Goal: Information Seeking & Learning: Learn about a topic

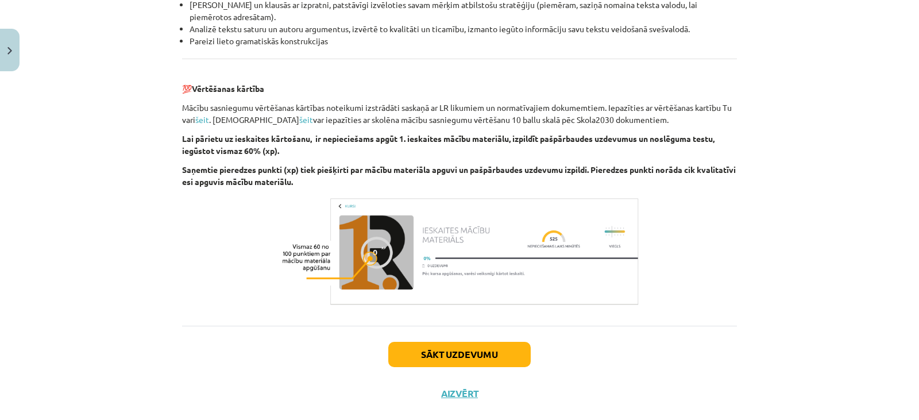
scroll to position [1307, 0]
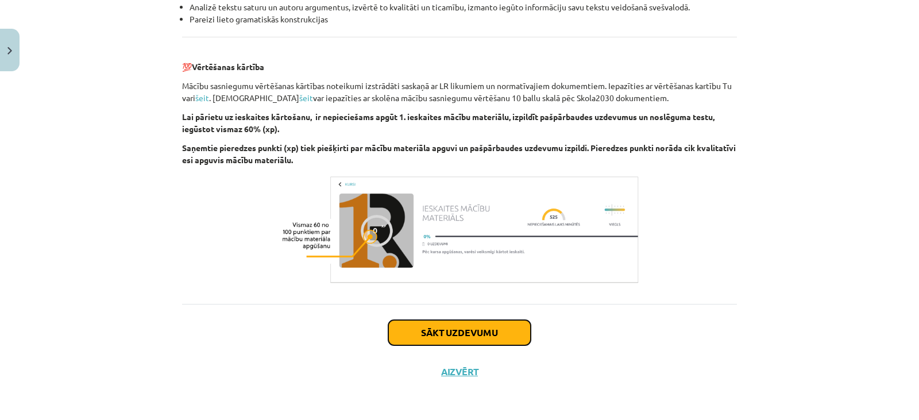
click at [444, 334] on button "Sākt uzdevumu" at bounding box center [459, 332] width 142 height 25
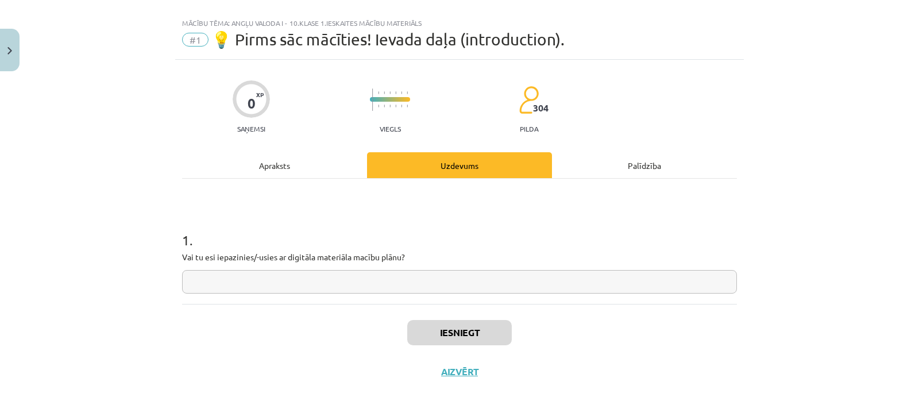
click at [334, 287] on input "text" at bounding box center [459, 282] width 555 height 24
type input "**********"
click at [456, 336] on button "Iesniegt" at bounding box center [459, 332] width 105 height 25
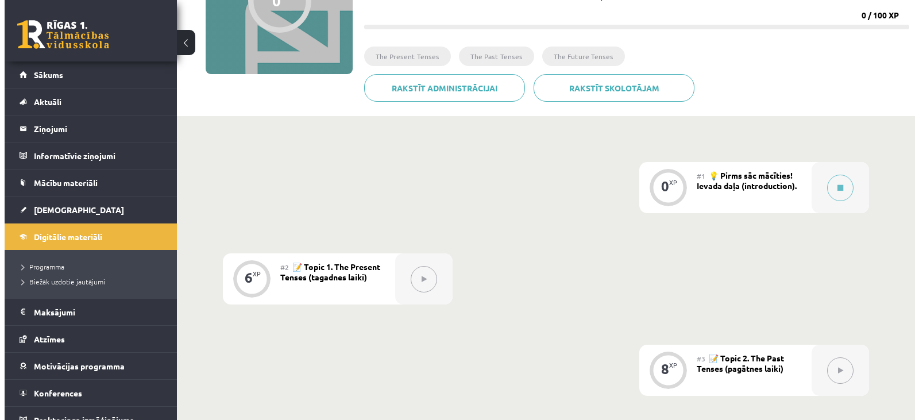
scroll to position [184, 0]
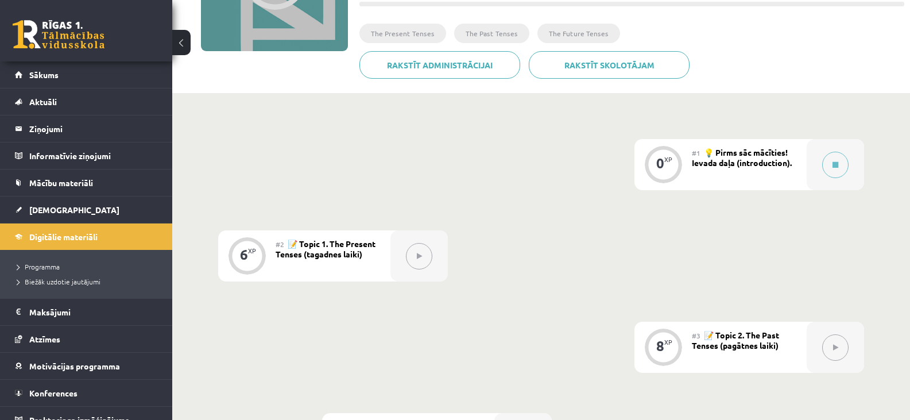
click at [727, 161] on span "💡 Pirms sāc mācīties! Ievada daļa (introduction)." at bounding box center [742, 157] width 100 height 21
click at [833, 168] on button at bounding box center [835, 165] width 26 height 26
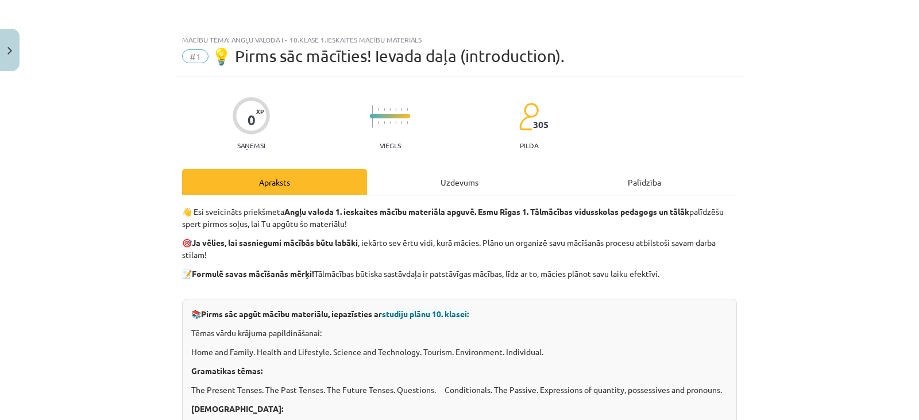
click at [453, 185] on div "Uzdevums" at bounding box center [459, 182] width 185 height 26
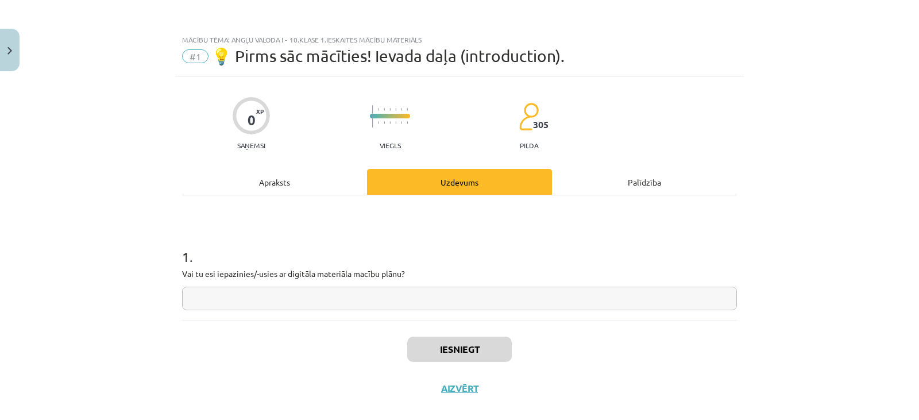
scroll to position [17, 0]
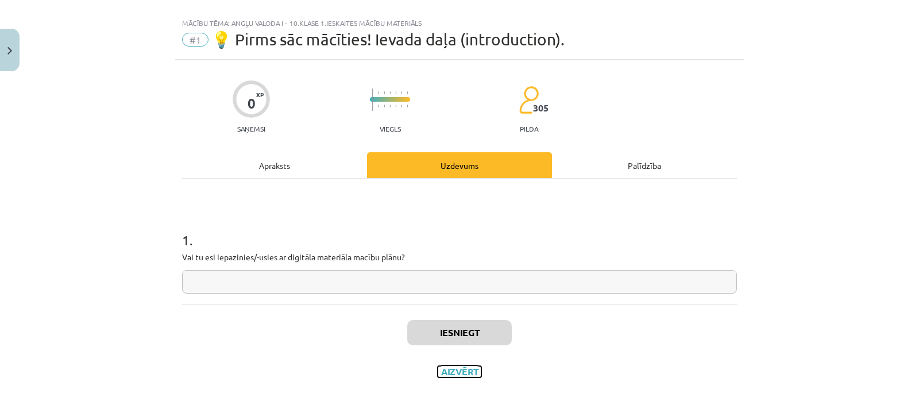
click at [454, 369] on button "Aizvērt" at bounding box center [460, 371] width 44 height 11
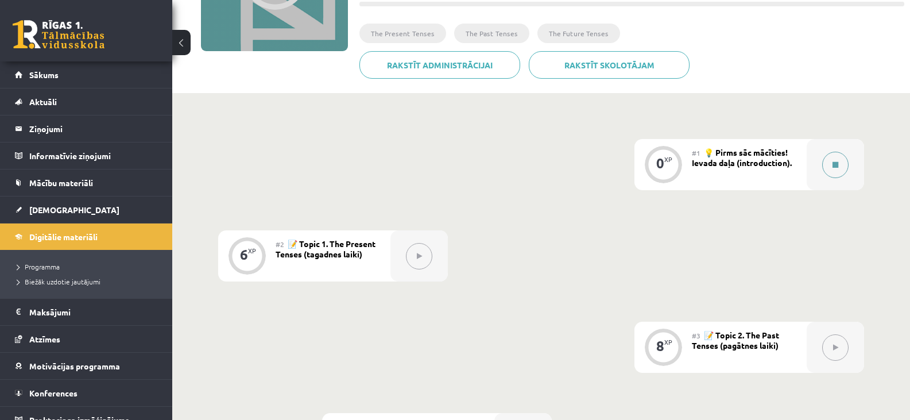
click at [836, 175] on button at bounding box center [835, 165] width 26 height 26
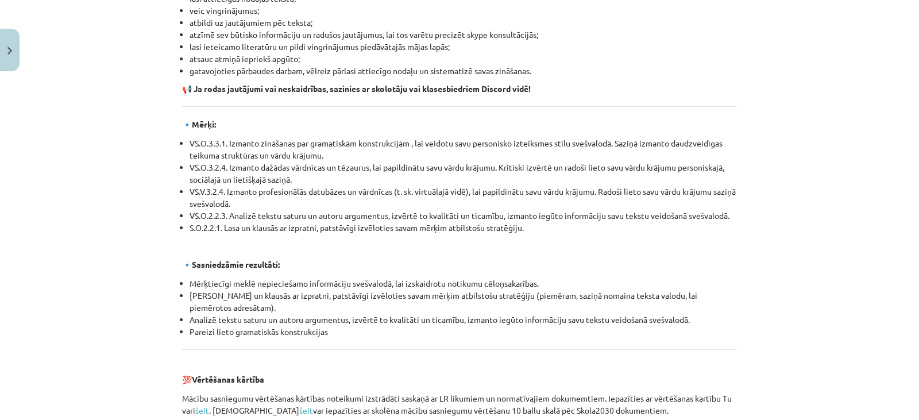
scroll to position [1307, 0]
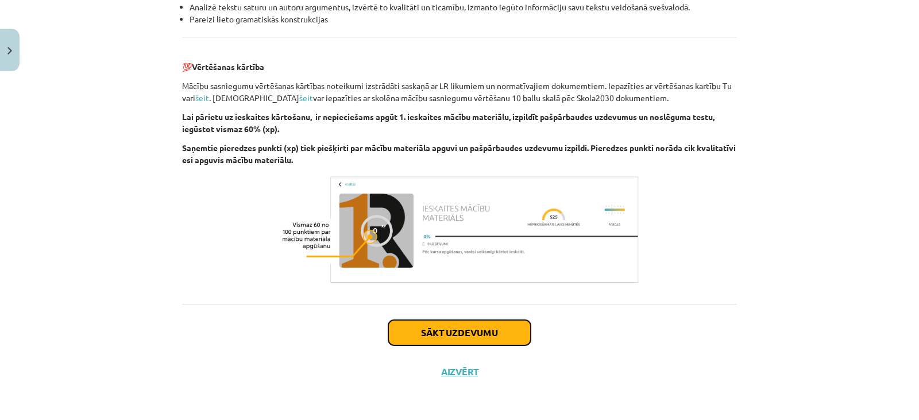
click at [435, 326] on button "Sākt uzdevumu" at bounding box center [459, 332] width 142 height 25
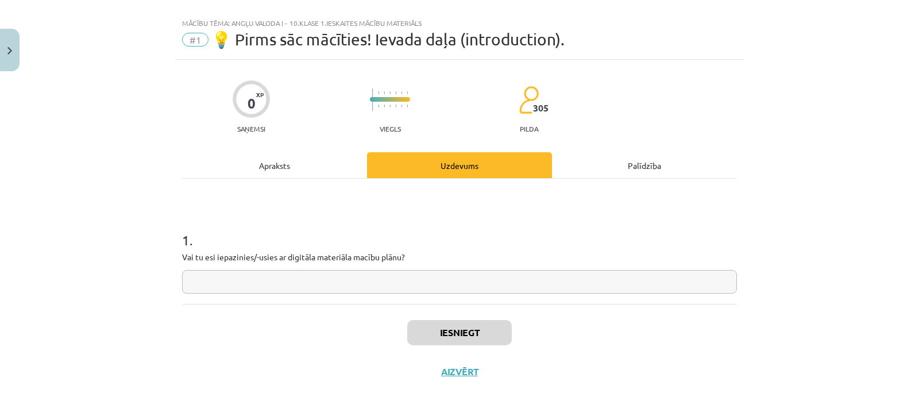
click at [279, 278] on input "text" at bounding box center [459, 282] width 555 height 24
type input "**********"
click at [413, 331] on button "Iesniegt" at bounding box center [459, 332] width 105 height 25
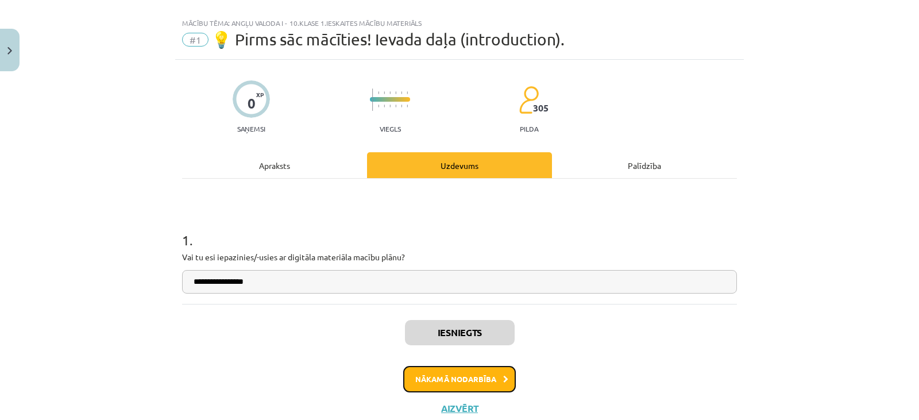
click at [439, 382] on button "Nākamā nodarbība" at bounding box center [459, 379] width 113 height 26
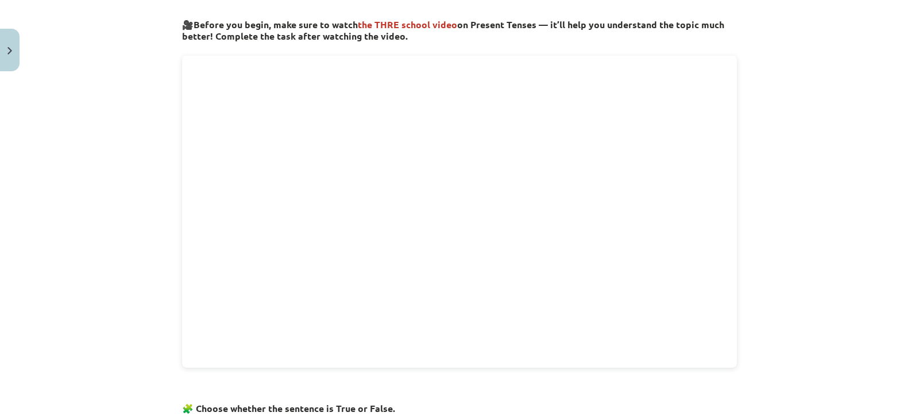
scroll to position [406, 0]
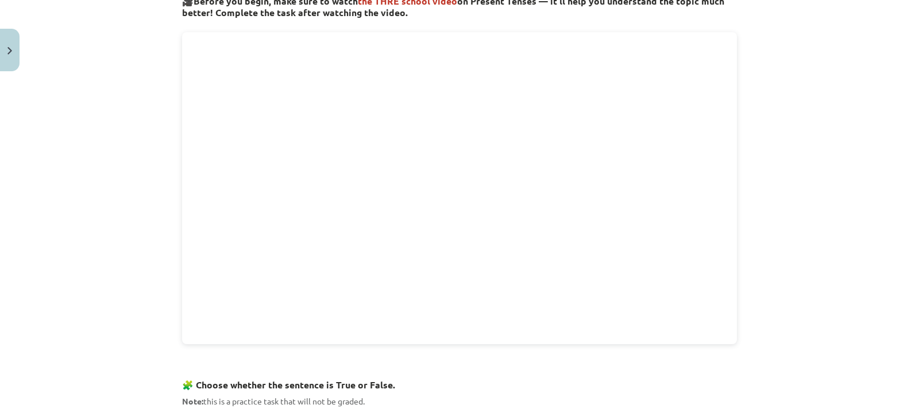
click at [843, 90] on div "Mācību tēma: Angļu valoda i - 10.klase 1.ieskaites mācību materiāls #2 📝 Topic …" at bounding box center [459, 210] width 919 height 420
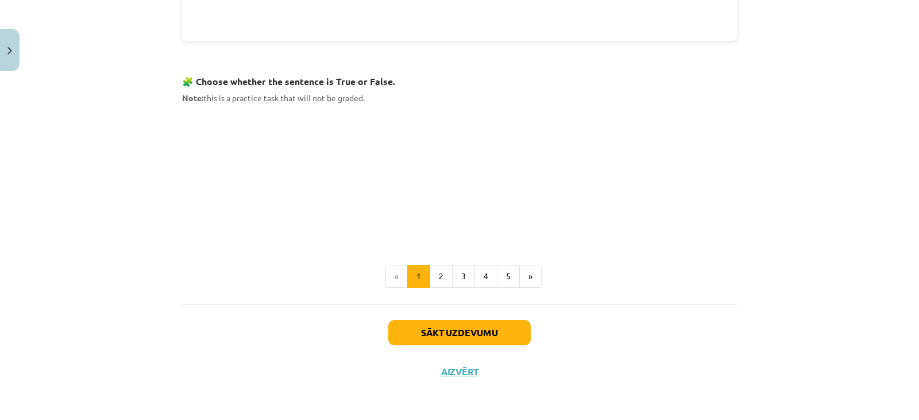
scroll to position [707, 0]
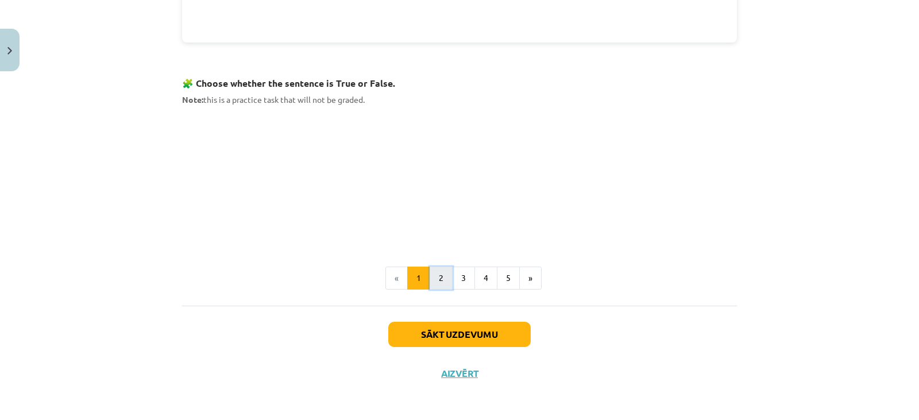
click at [435, 278] on button "2" at bounding box center [440, 277] width 23 height 23
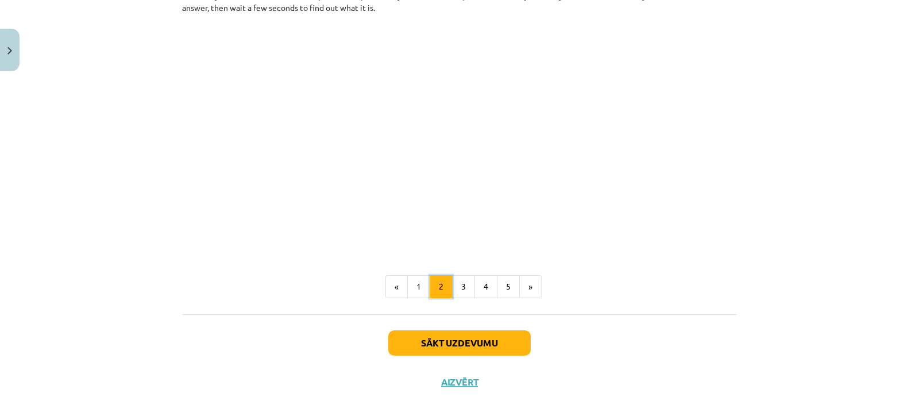
scroll to position [713, 0]
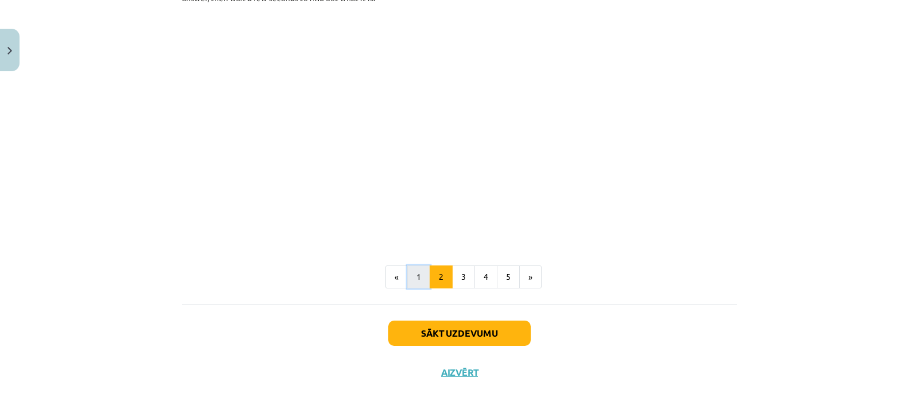
click at [419, 277] on button "1" at bounding box center [418, 276] width 23 height 23
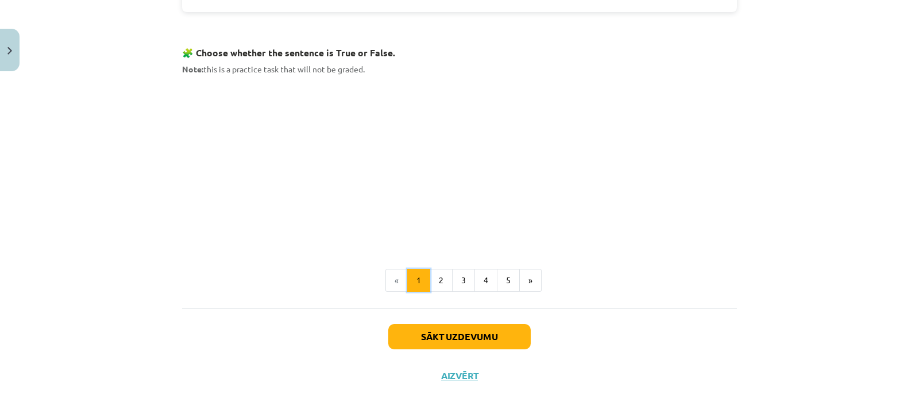
scroll to position [740, 0]
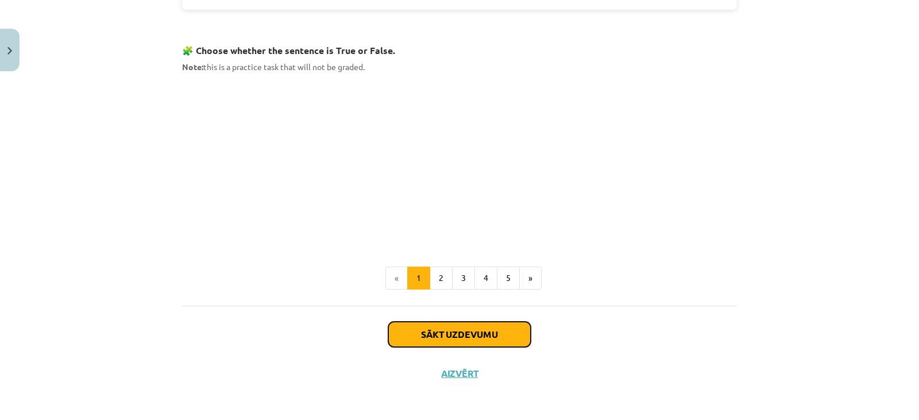
click at [418, 328] on button "Sākt uzdevumu" at bounding box center [459, 334] width 142 height 25
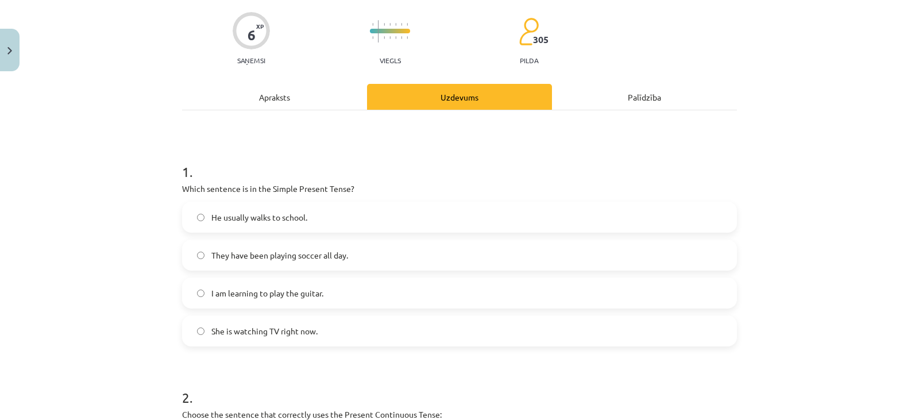
scroll to position [98, 0]
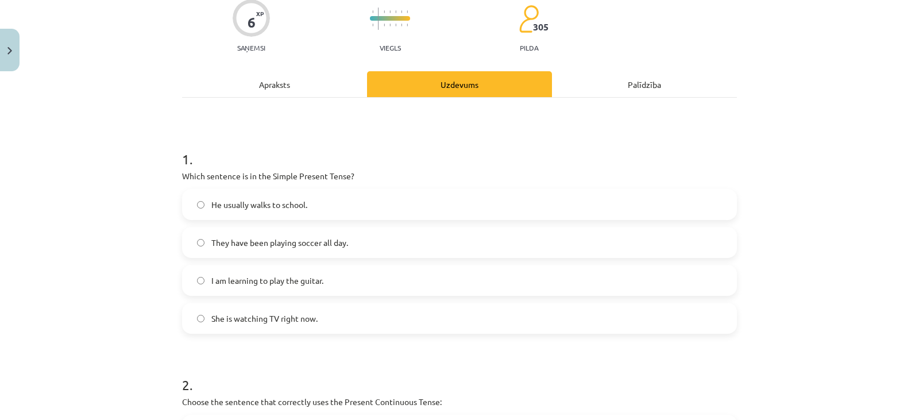
click at [200, 202] on label "He usually walks to school." at bounding box center [459, 204] width 552 height 29
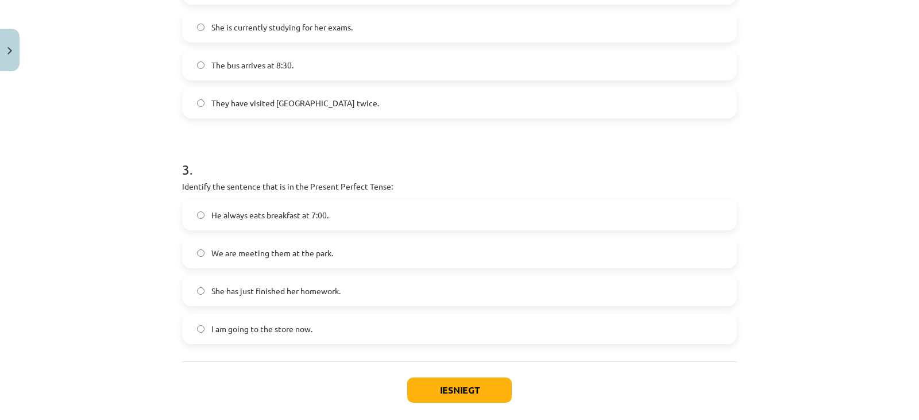
scroll to position [540, 0]
click at [237, 284] on span "She has just finished her homework." at bounding box center [275, 289] width 129 height 12
click at [474, 390] on button "Iesniegt" at bounding box center [459, 388] width 105 height 25
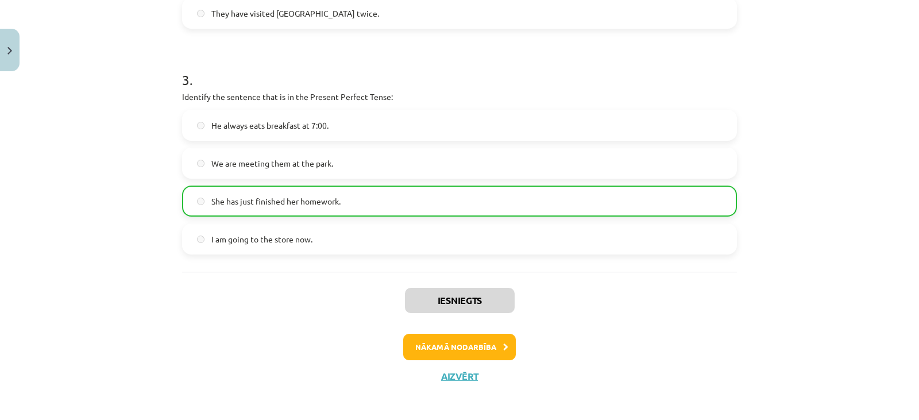
scroll to position [633, 0]
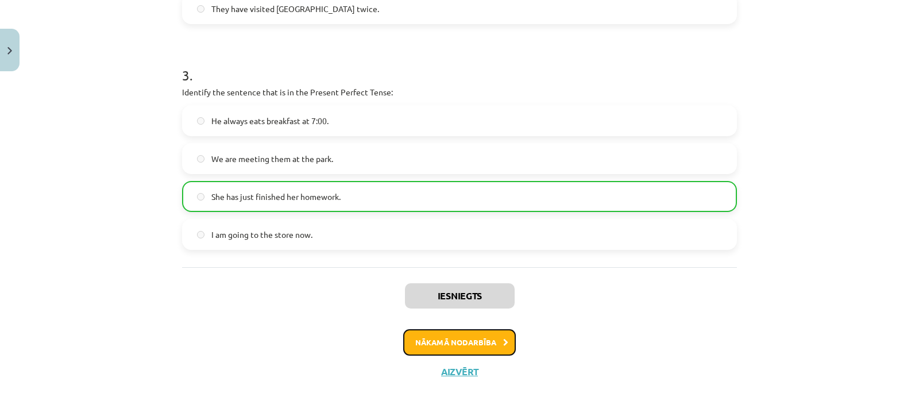
click at [440, 337] on button "Nākamā nodarbība" at bounding box center [459, 342] width 113 height 26
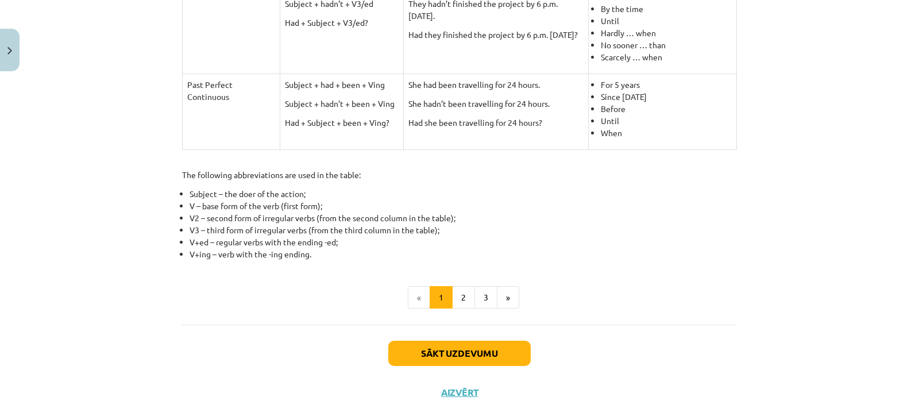
scroll to position [534, 0]
click at [444, 356] on button "Sākt uzdevumu" at bounding box center [459, 351] width 142 height 25
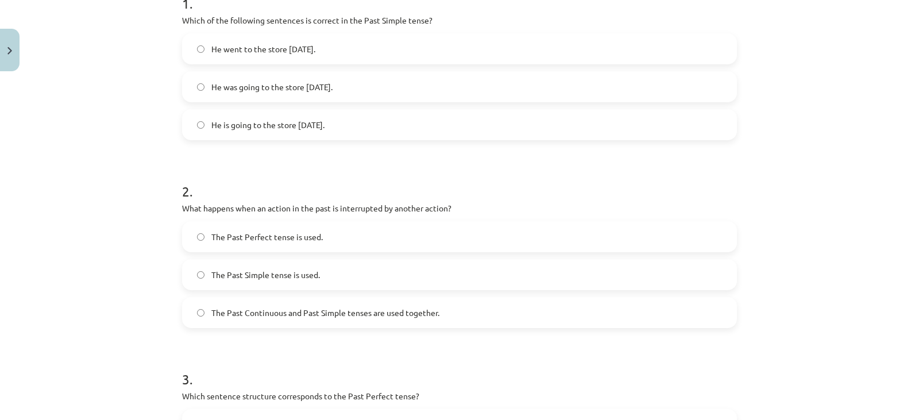
scroll to position [250, 0]
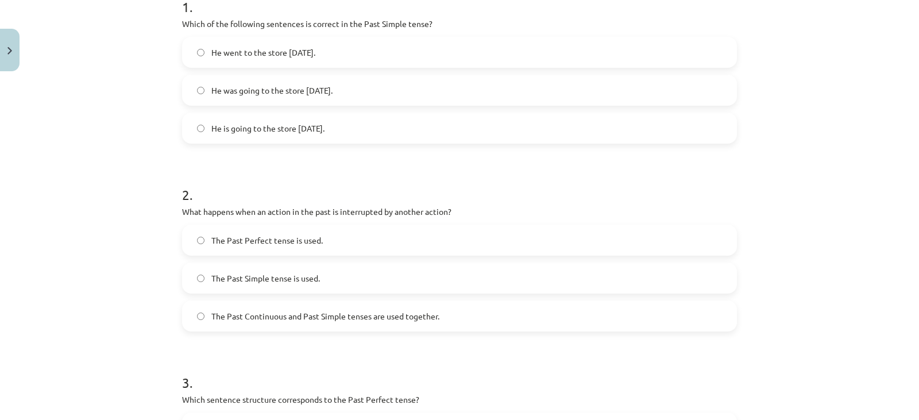
click at [382, 315] on span "The Past Continuous and Past Simple tenses are used together." at bounding box center [325, 316] width 228 height 12
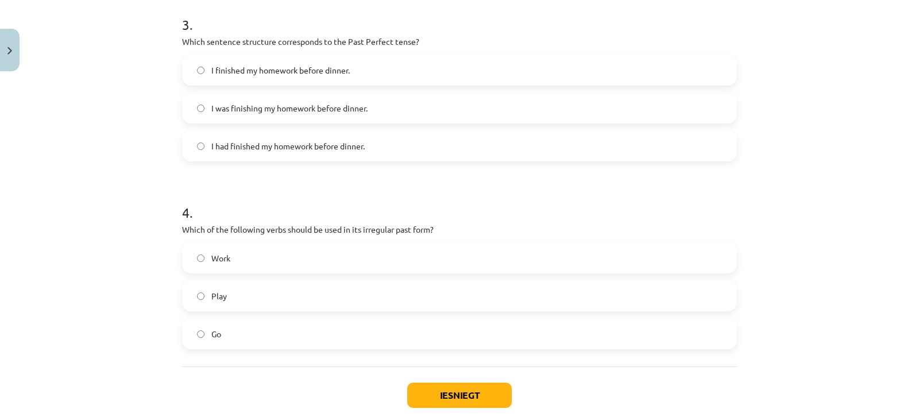
scroll to position [614, 0]
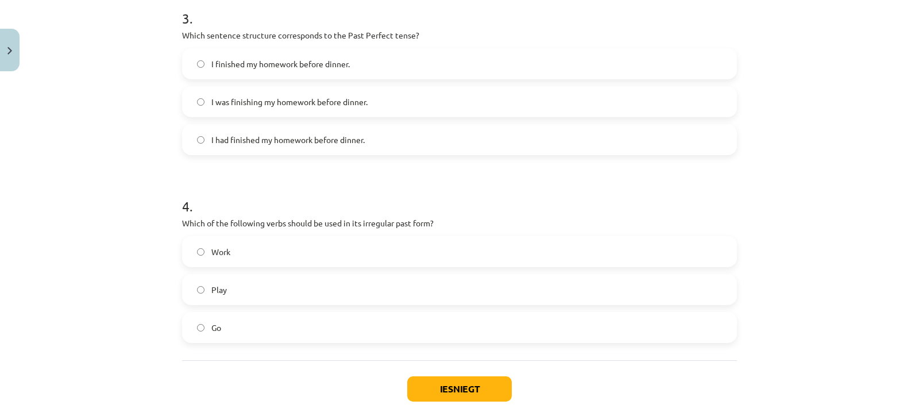
click at [196, 323] on label "Go" at bounding box center [459, 327] width 552 height 29
click at [435, 397] on button "Iesniegt" at bounding box center [459, 388] width 105 height 25
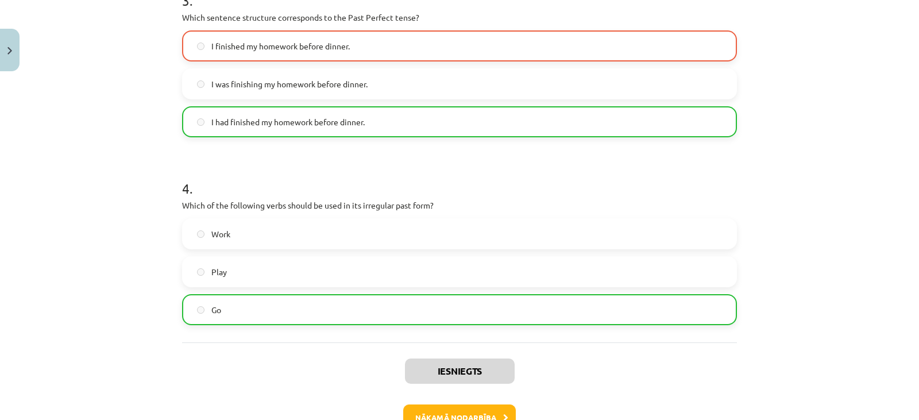
scroll to position [707, 0]
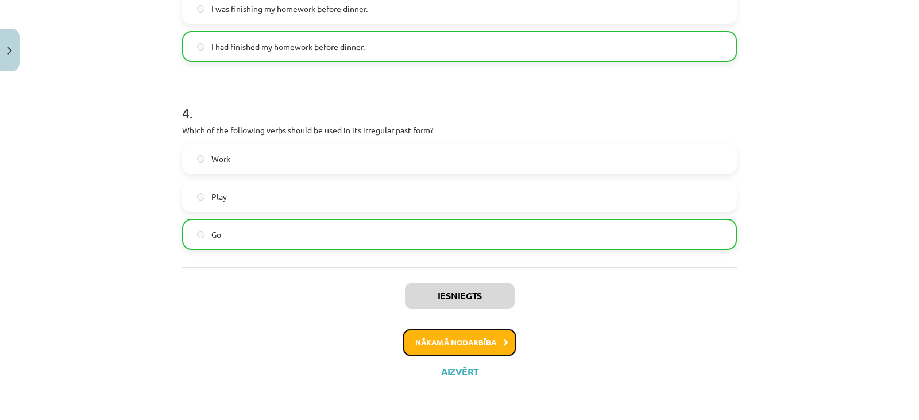
click at [440, 338] on button "Nākamā nodarbība" at bounding box center [459, 342] width 113 height 26
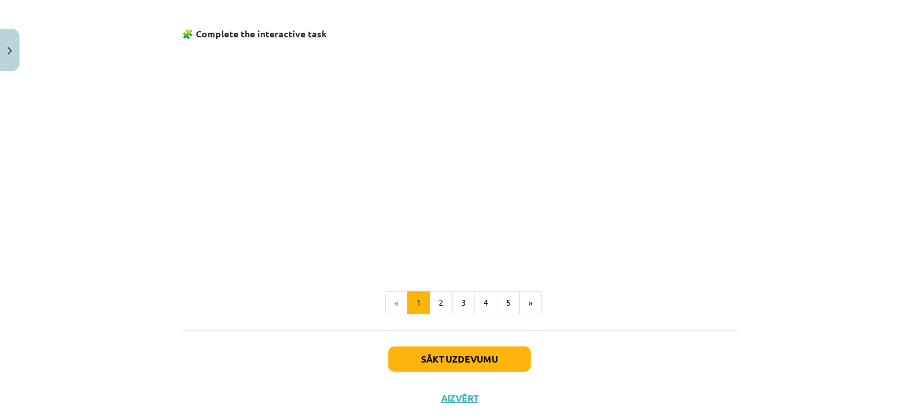
scroll to position [745, 0]
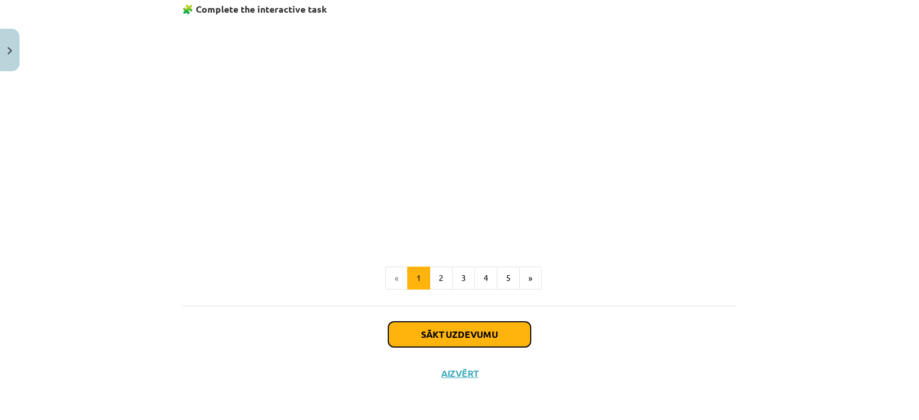
click at [456, 339] on button "Sākt uzdevumu" at bounding box center [459, 334] width 142 height 25
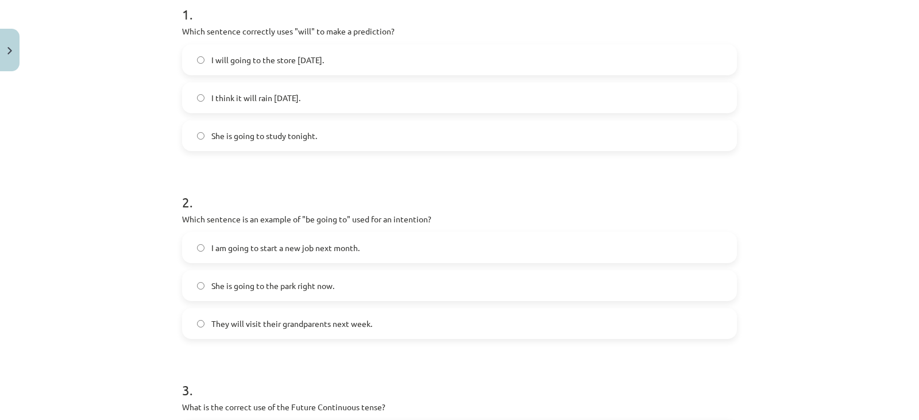
scroll to position [243, 0]
click at [200, 246] on label "I am going to start a new job next month." at bounding box center [459, 246] width 552 height 29
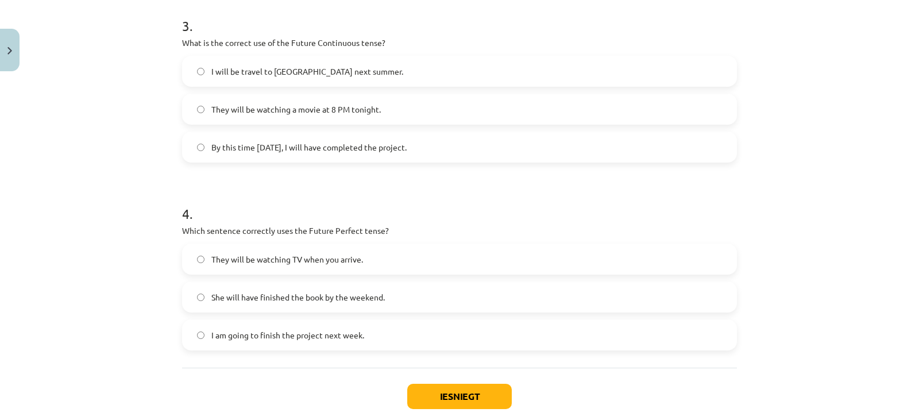
scroll to position [634, 0]
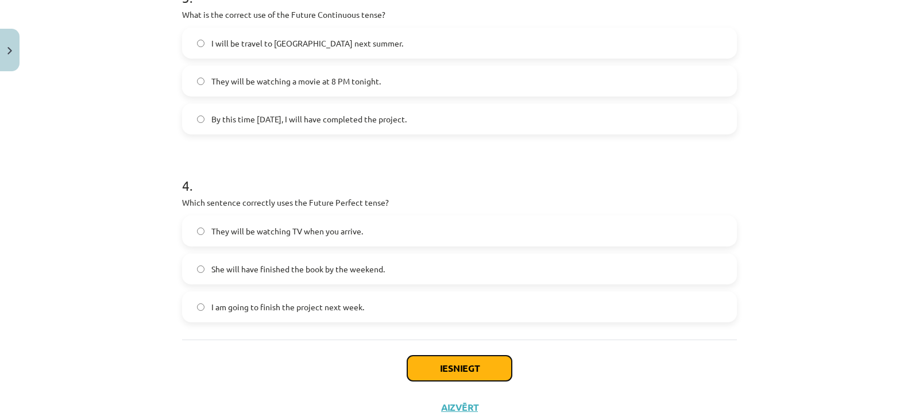
click at [481, 362] on button "Iesniegt" at bounding box center [459, 367] width 105 height 25
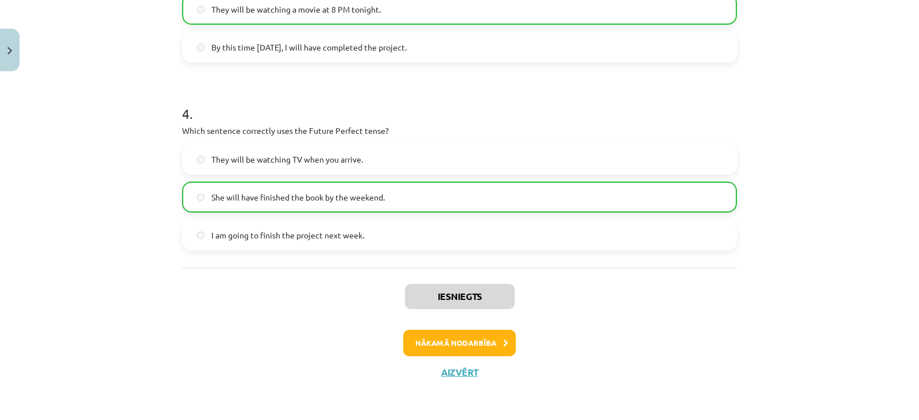
scroll to position [707, 0]
click at [454, 345] on button "Nākamā nodarbība" at bounding box center [459, 342] width 113 height 26
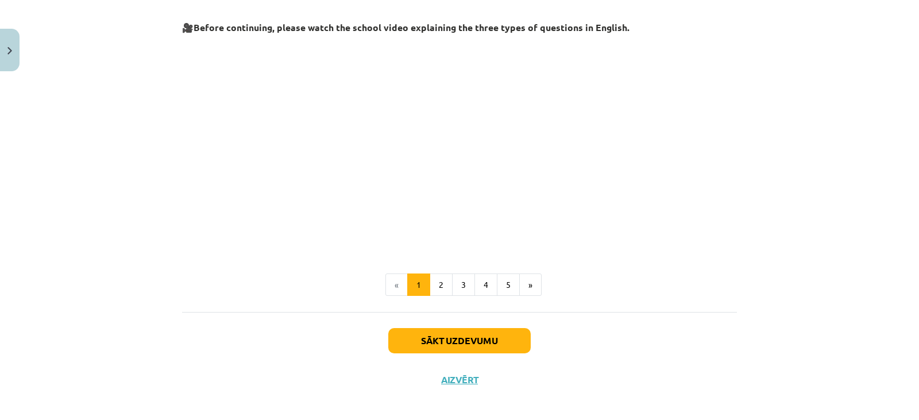
scroll to position [285, 0]
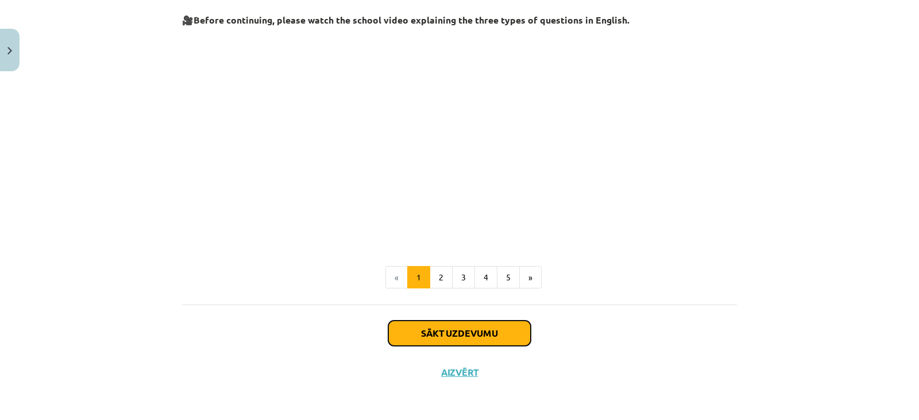
click at [454, 333] on button "Sākt uzdevumu" at bounding box center [459, 332] width 142 height 25
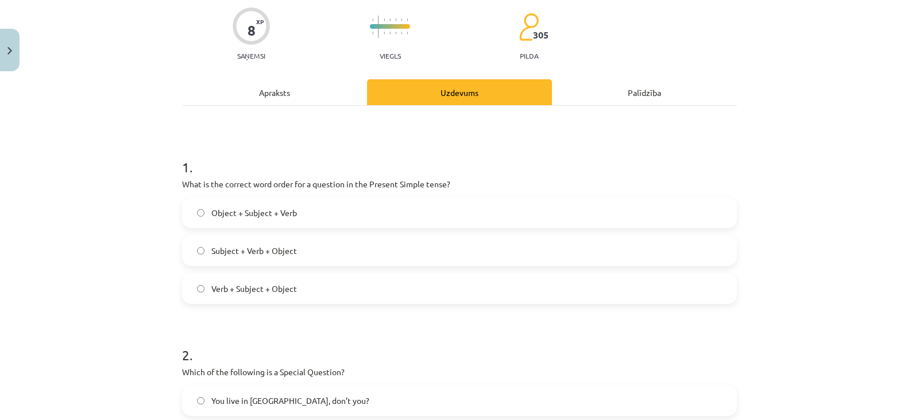
scroll to position [29, 0]
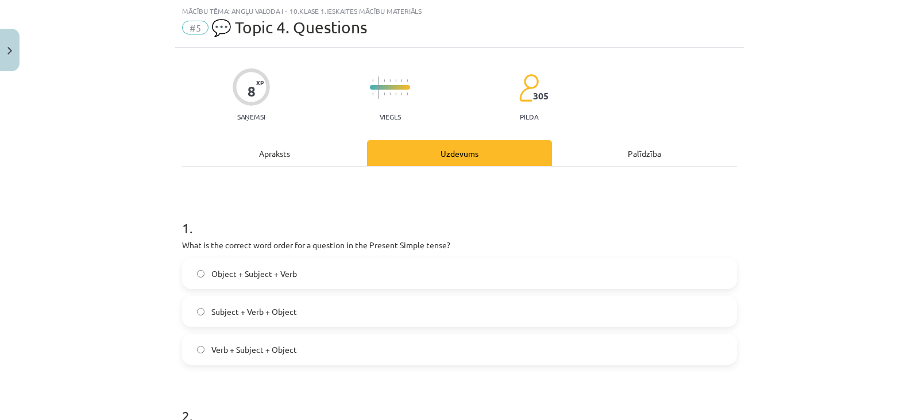
click at [211, 343] on span "Verb + Subject + Object" at bounding box center [254, 349] width 86 height 12
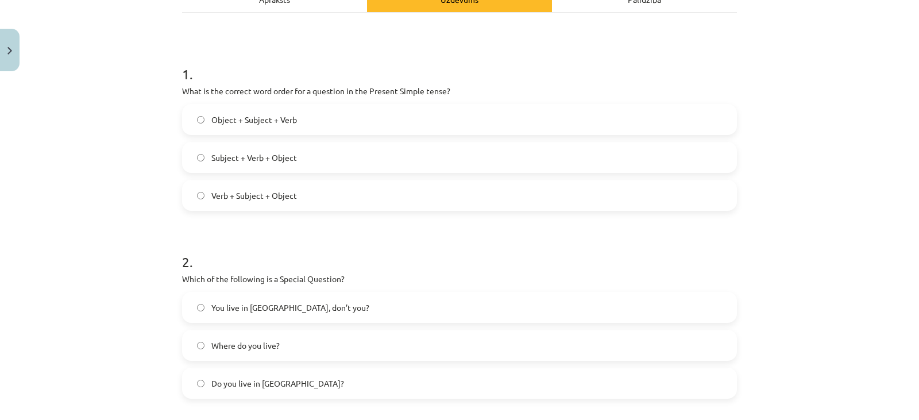
scroll to position [178, 0]
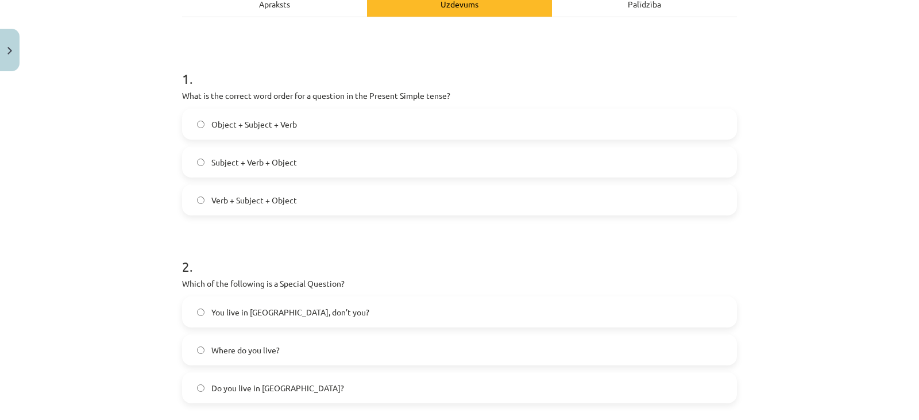
click at [272, 309] on span "You live in [GEOGRAPHIC_DATA], don’t you?" at bounding box center [290, 312] width 158 height 12
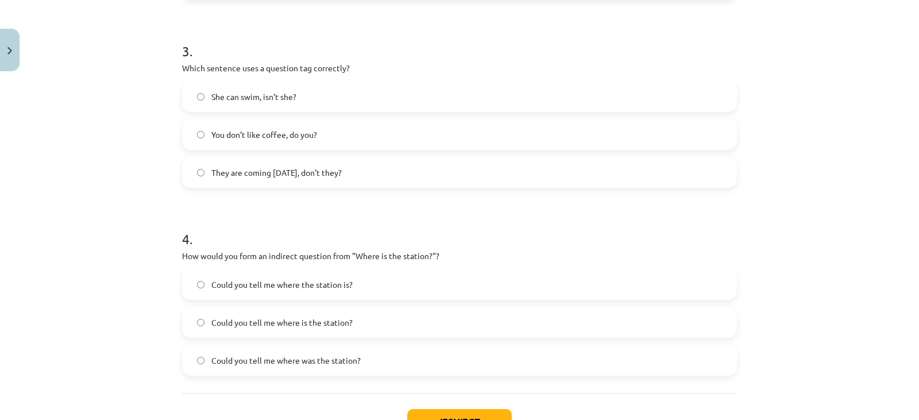
scroll to position [586, 0]
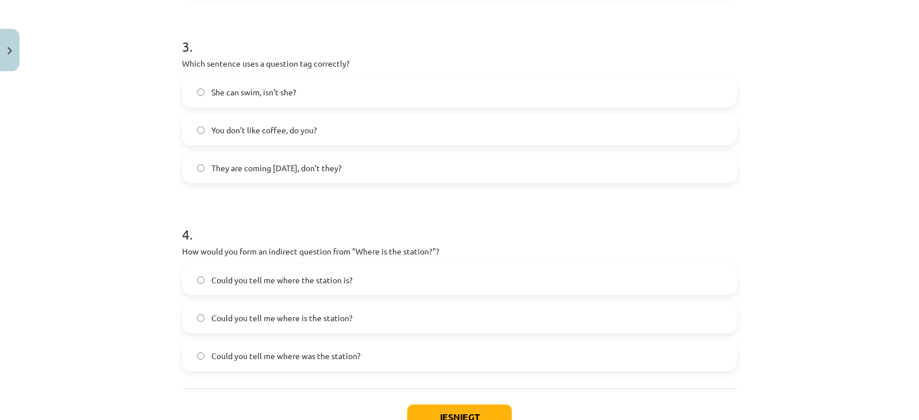
click at [308, 281] on span "Could you tell me where the station is?" at bounding box center [281, 280] width 141 height 12
click at [432, 412] on button "Iesniegt" at bounding box center [459, 416] width 105 height 25
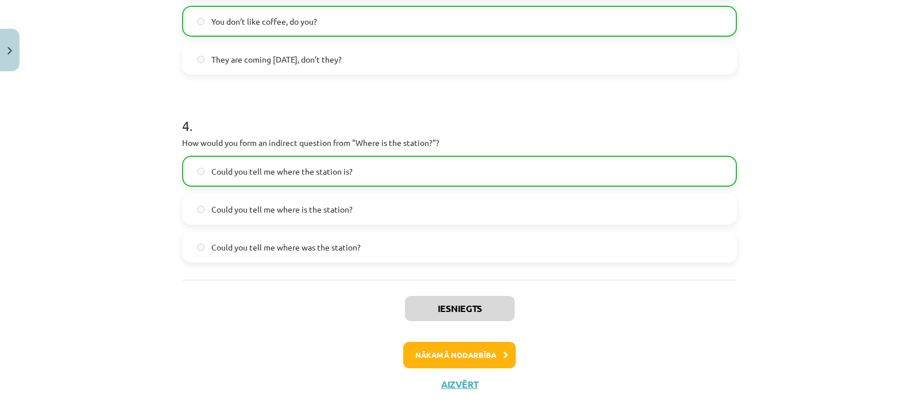
scroll to position [707, 0]
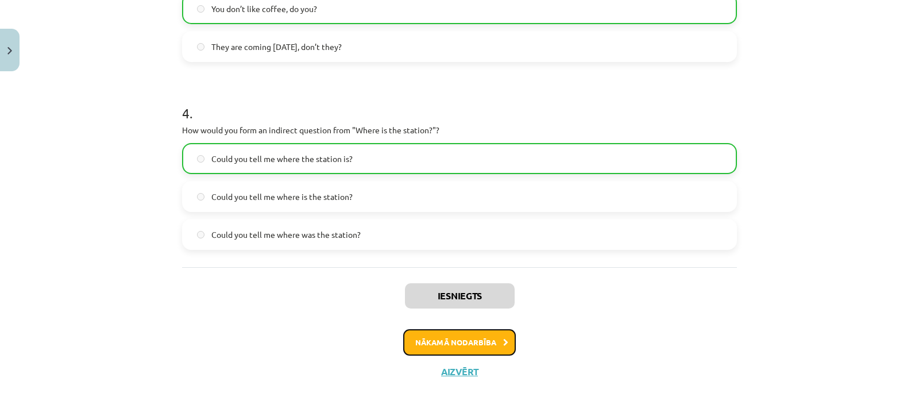
click at [432, 337] on button "Nākamā nodarbība" at bounding box center [459, 342] width 113 height 26
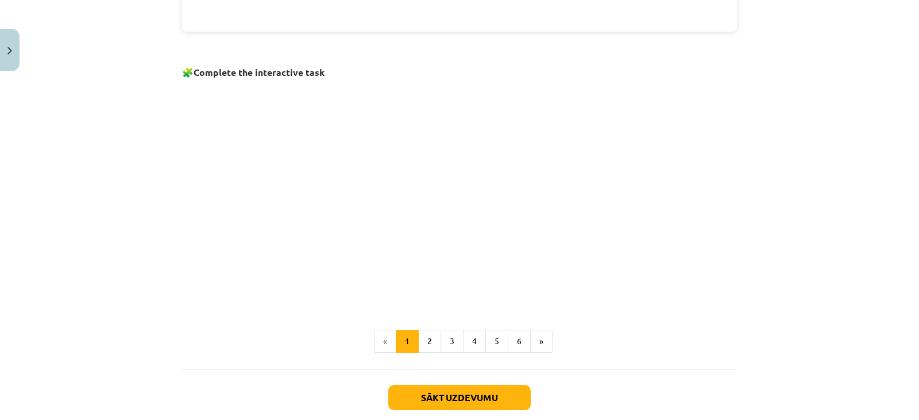
scroll to position [783, 0]
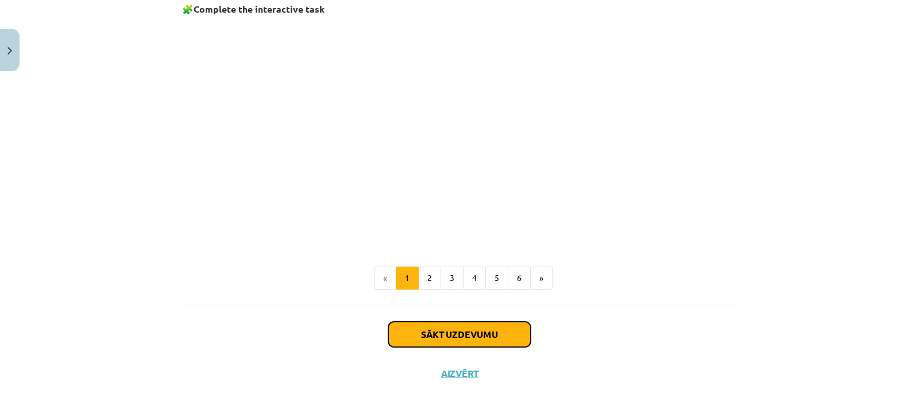
click at [442, 335] on button "Sākt uzdevumu" at bounding box center [459, 334] width 142 height 25
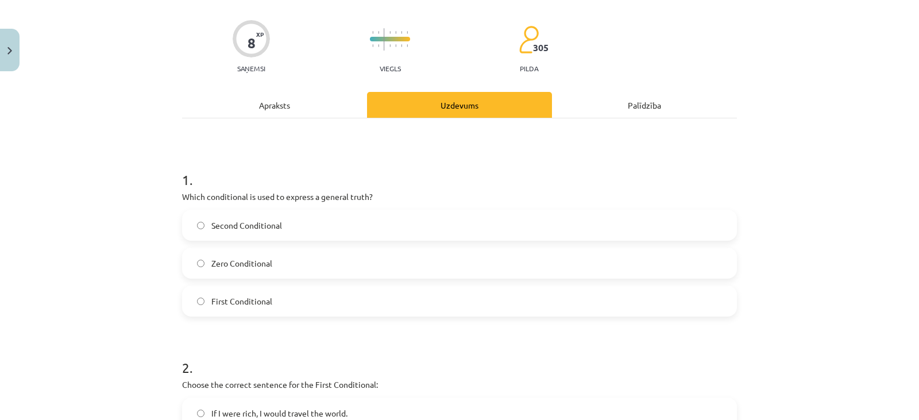
scroll to position [29, 0]
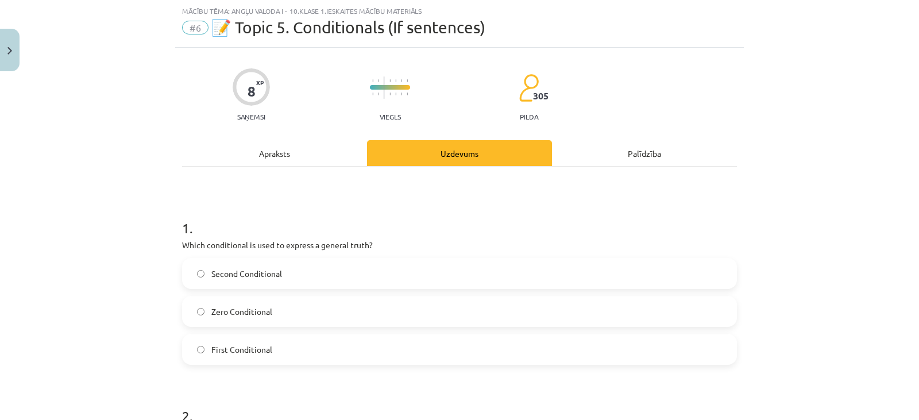
click at [393, 305] on label "Zero Conditional" at bounding box center [459, 311] width 552 height 29
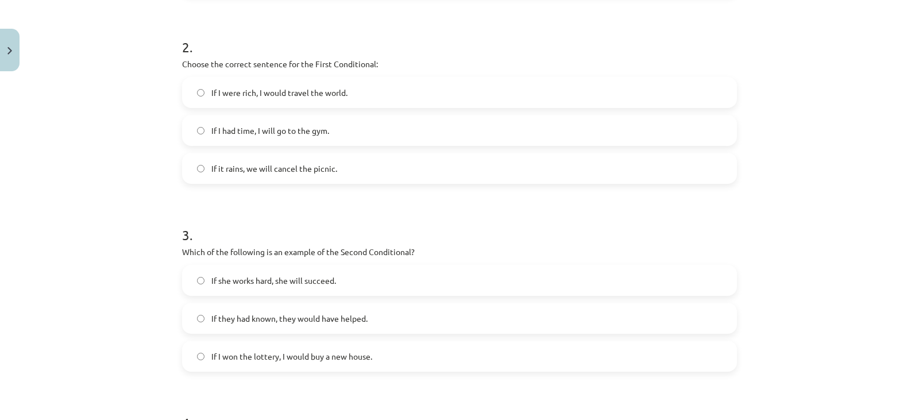
scroll to position [404, 0]
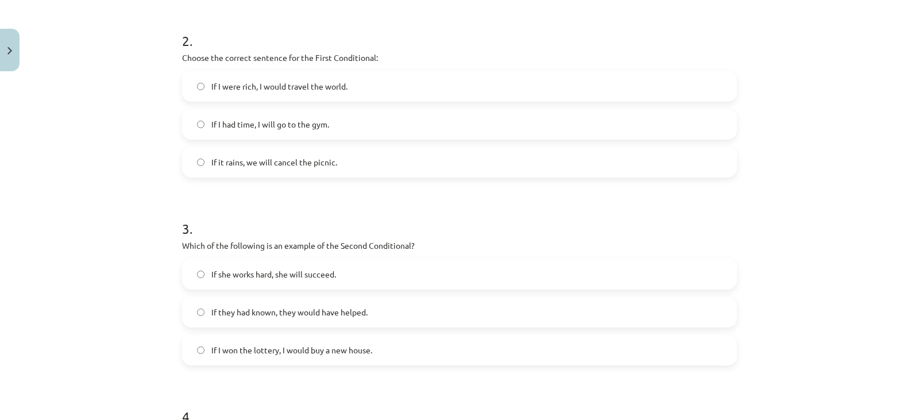
click at [287, 268] on span "If she works hard, she will succeed." at bounding box center [273, 274] width 125 height 12
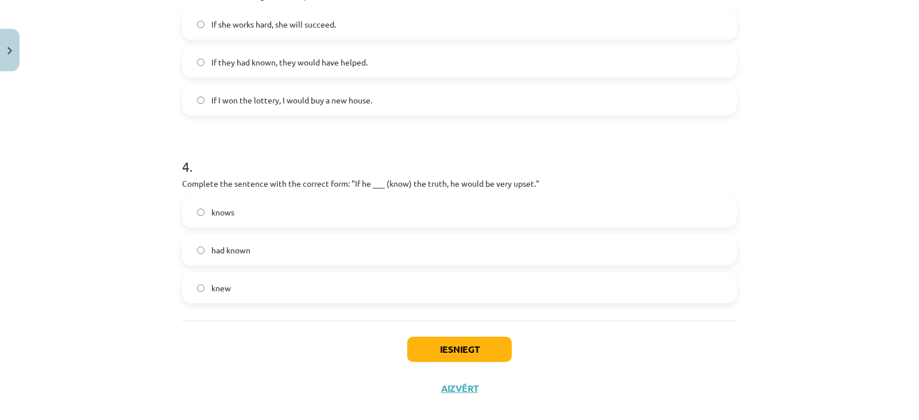
scroll to position [650, 0]
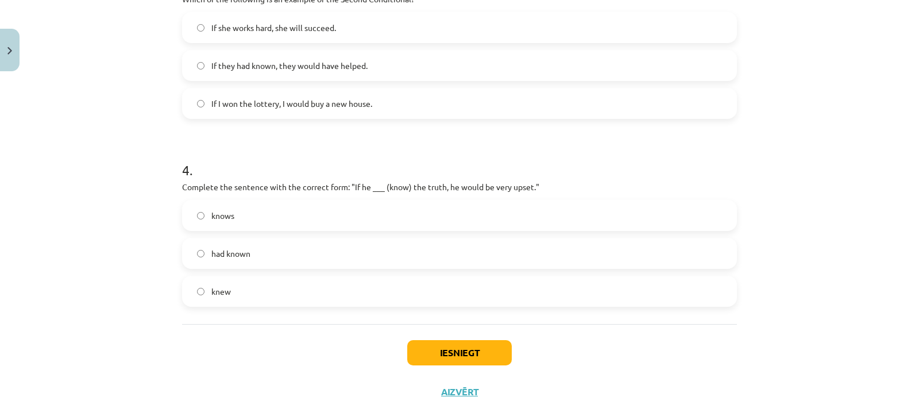
click at [360, 265] on label "had known" at bounding box center [459, 253] width 552 height 29
click at [427, 357] on button "Iesniegt" at bounding box center [459, 352] width 105 height 25
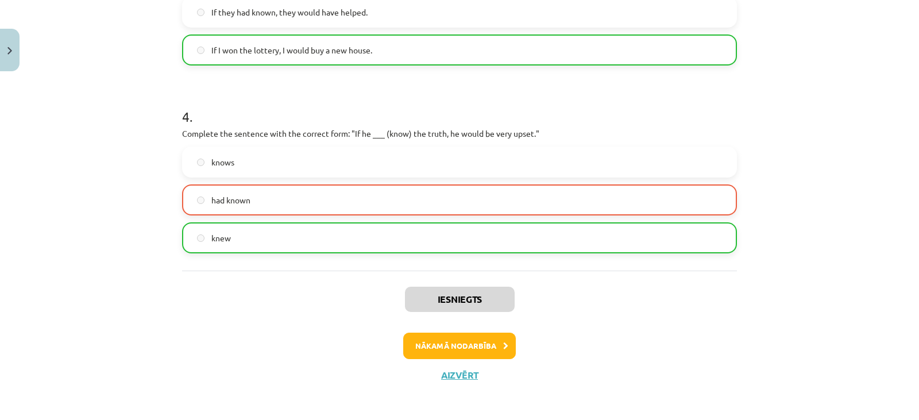
scroll to position [707, 0]
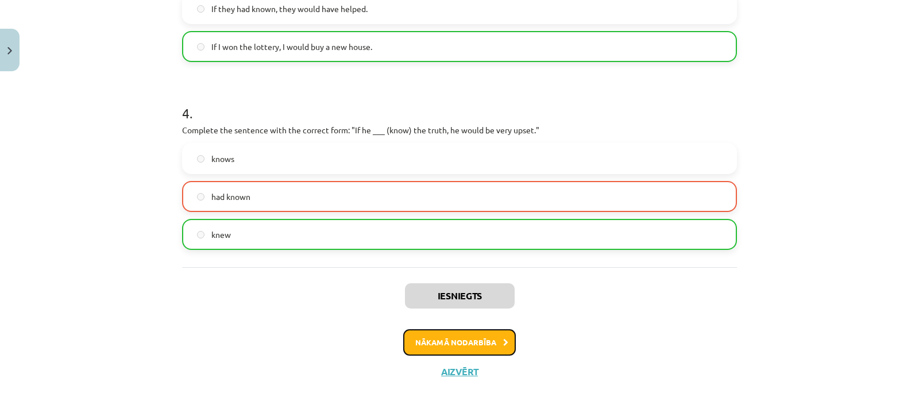
click at [438, 341] on button "Nākamā nodarbība" at bounding box center [459, 342] width 113 height 26
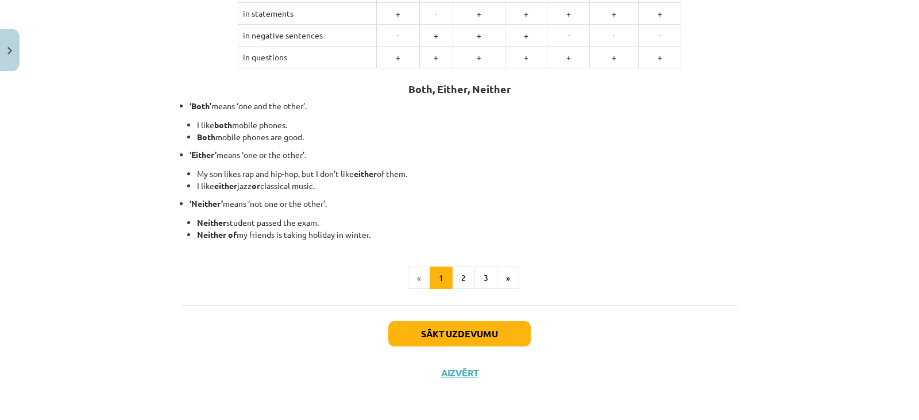
scroll to position [289, 0]
click at [438, 341] on button "Sākt uzdevumu" at bounding box center [459, 332] width 142 height 25
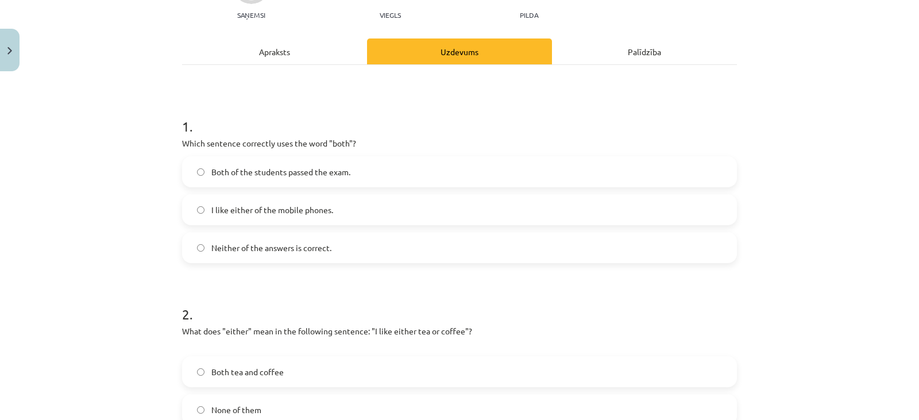
scroll to position [29, 0]
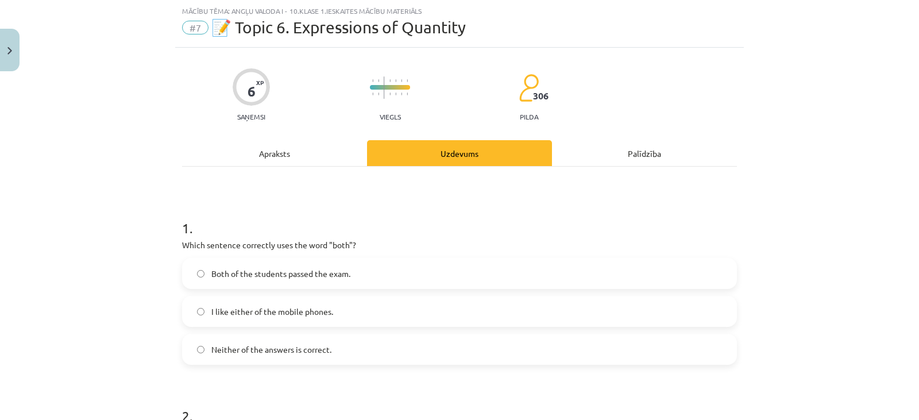
click at [256, 272] on span "Both of the students passed the exam." at bounding box center [280, 274] width 139 height 12
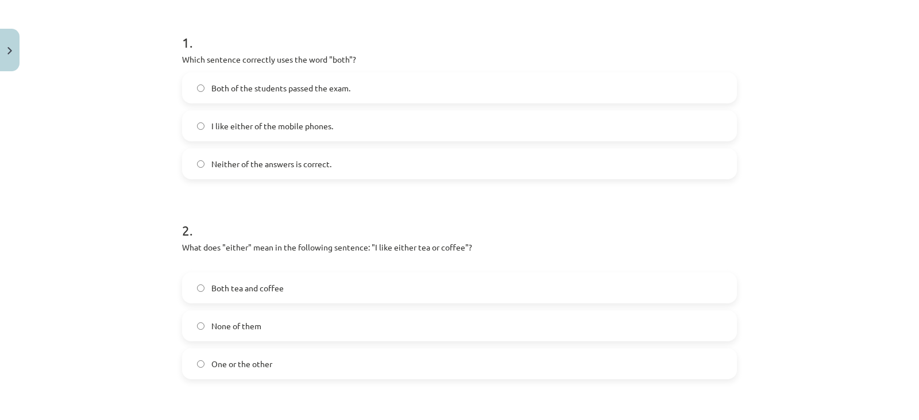
scroll to position [215, 0]
click at [350, 358] on label "One or the other" at bounding box center [459, 362] width 552 height 29
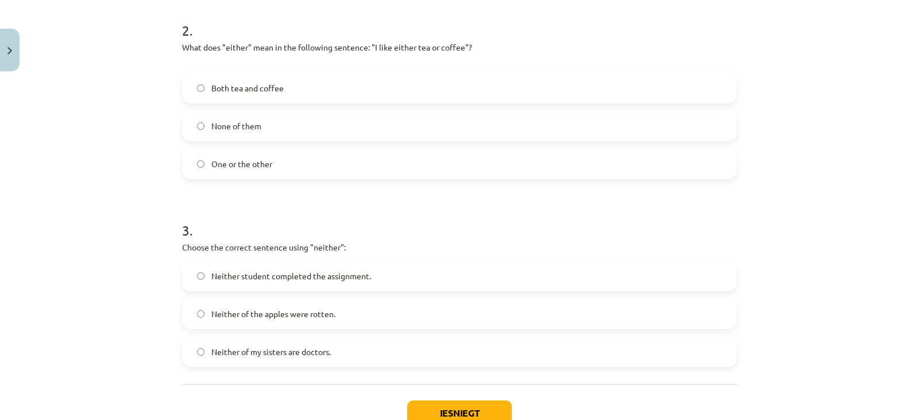
scroll to position [424, 0]
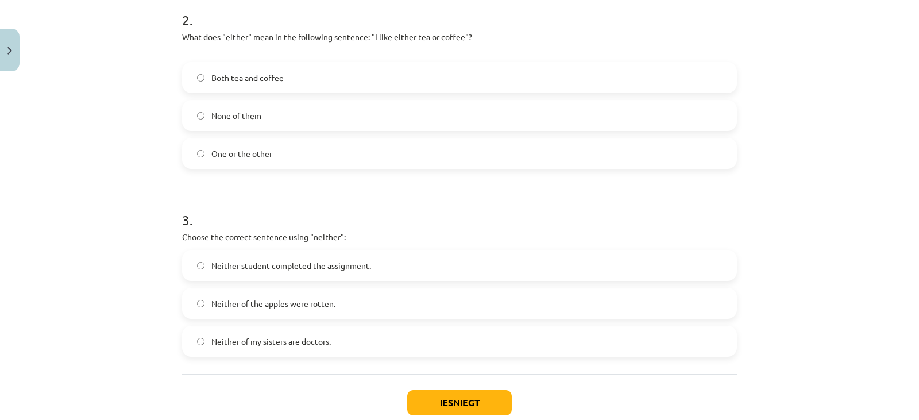
click at [304, 341] on span "Neither of my sisters are doctors." at bounding box center [270, 341] width 119 height 12
click at [434, 406] on button "Iesniegt" at bounding box center [459, 402] width 105 height 25
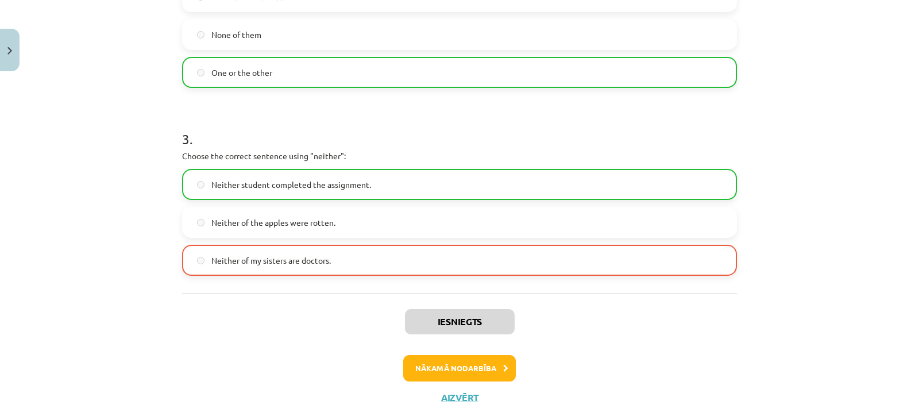
scroll to position [531, 0]
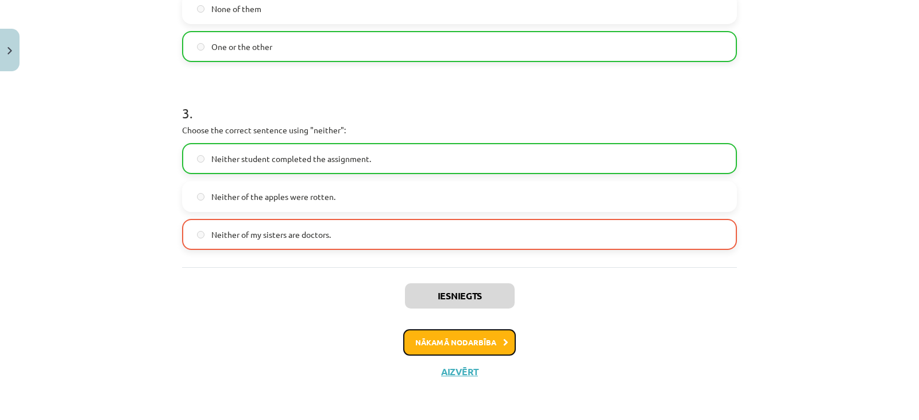
click at [473, 335] on button "Nākamā nodarbība" at bounding box center [459, 342] width 113 height 26
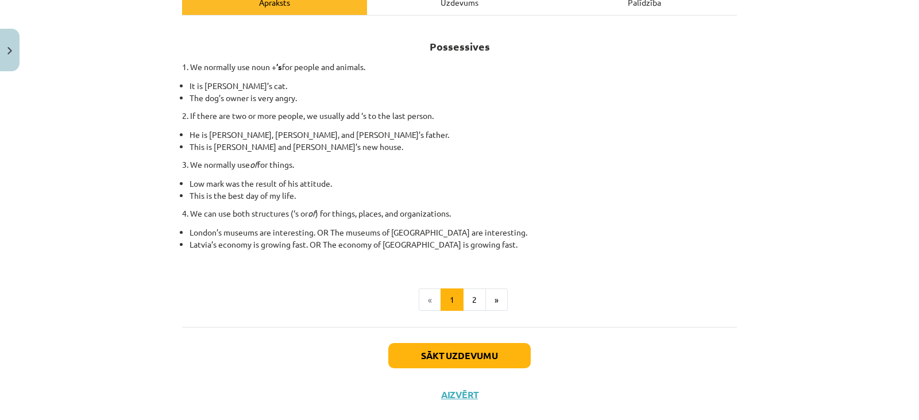
scroll to position [157, 0]
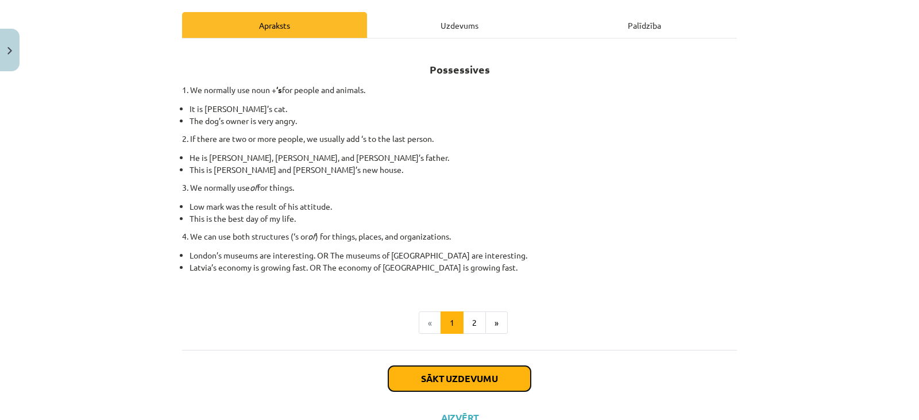
click at [438, 377] on button "Sākt uzdevumu" at bounding box center [459, 378] width 142 height 25
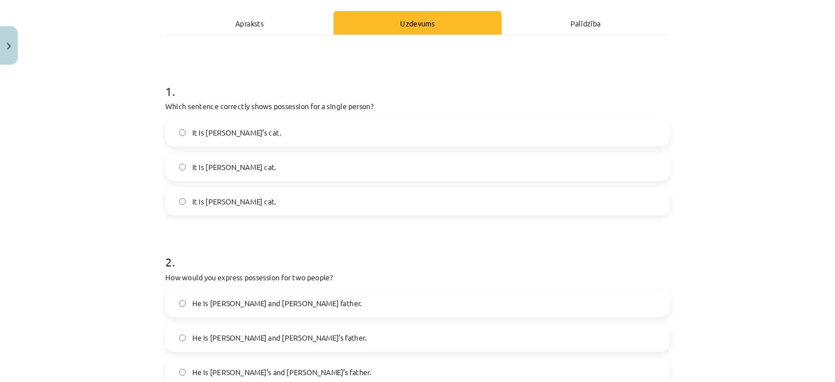
scroll to position [29, 0]
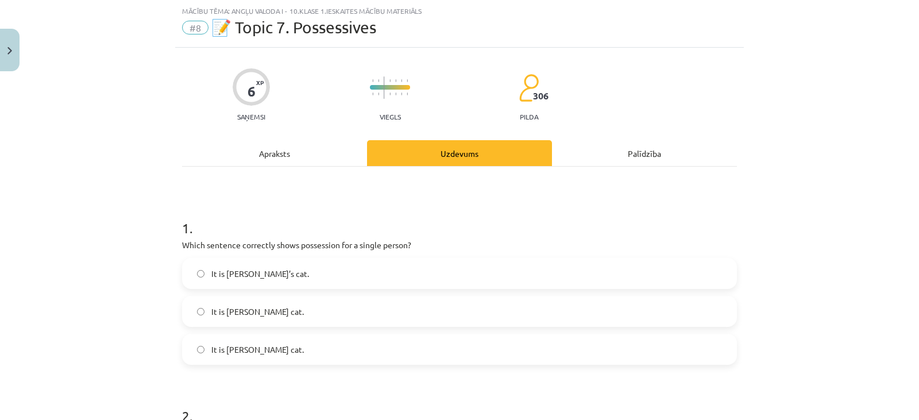
click at [273, 349] on label "It is [PERSON_NAME] cat." at bounding box center [459, 349] width 552 height 29
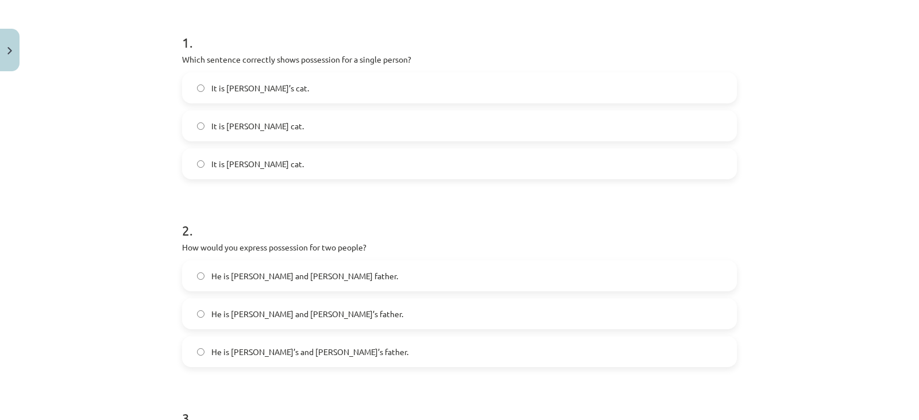
scroll to position [216, 0]
click at [323, 344] on label "He is [PERSON_NAME]’s and [PERSON_NAME]’s father." at bounding box center [459, 349] width 552 height 29
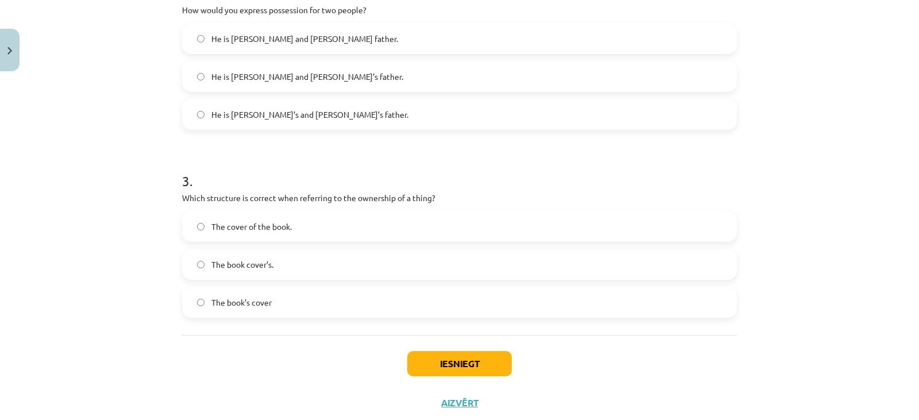
scroll to position [482, 0]
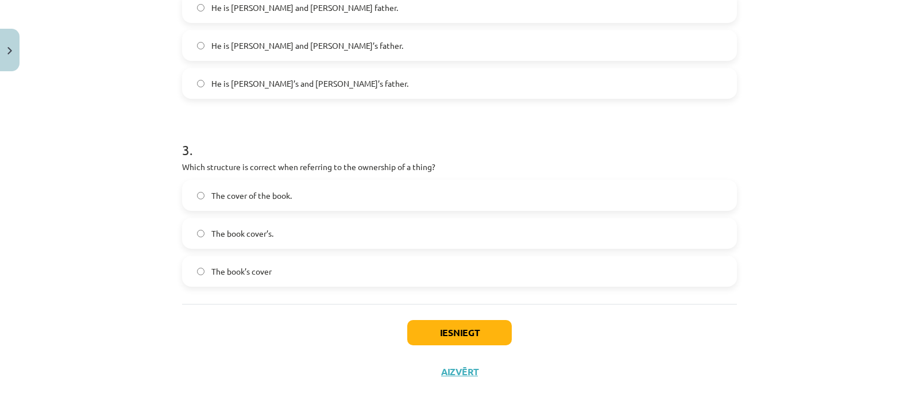
click at [436, 257] on label "The book’s cover" at bounding box center [459, 271] width 552 height 29
click at [449, 336] on button "Iesniegt" at bounding box center [459, 332] width 105 height 25
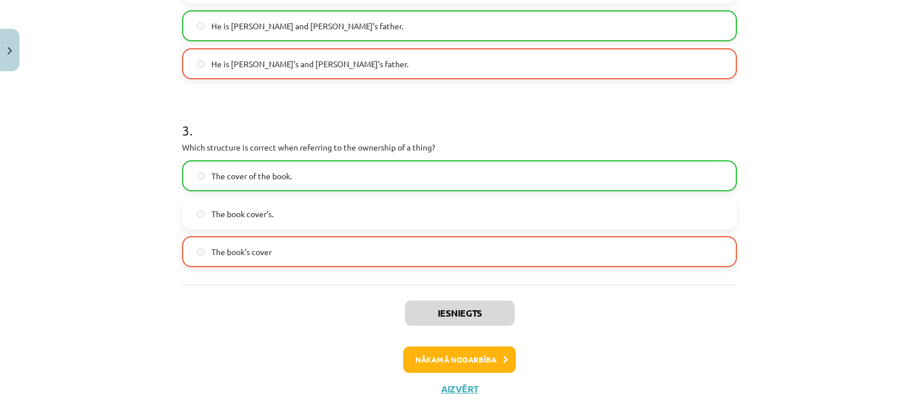
scroll to position [505, 0]
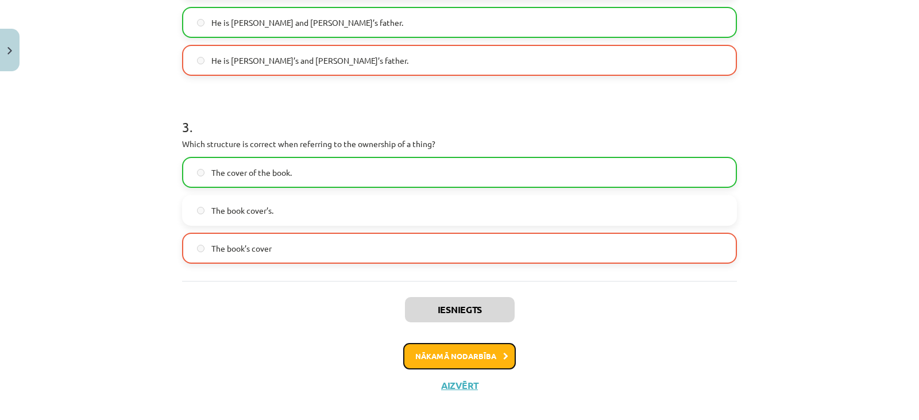
click at [449, 350] on button "Nākamā nodarbība" at bounding box center [459, 356] width 113 height 26
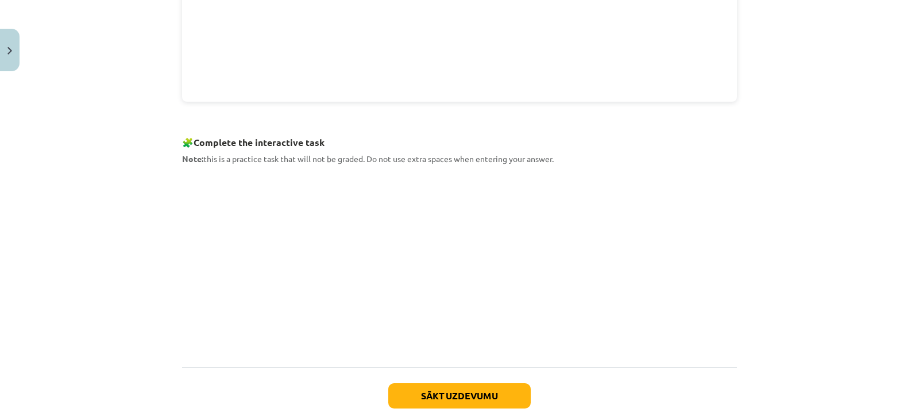
scroll to position [488, 0]
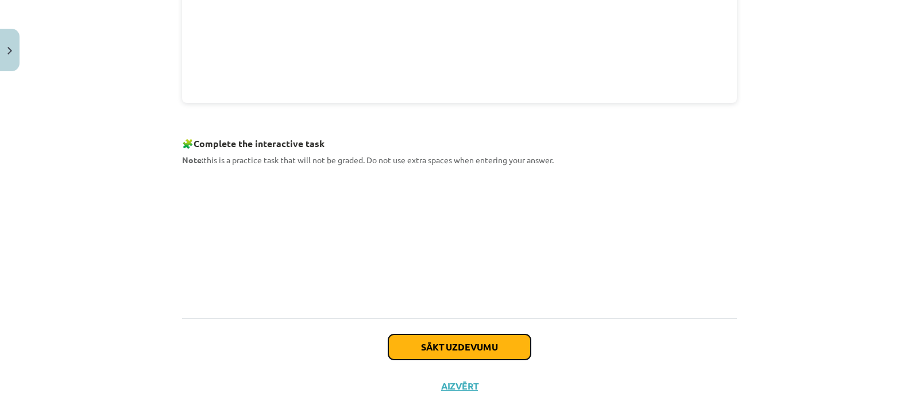
click at [437, 340] on button "Sākt uzdevumu" at bounding box center [459, 346] width 142 height 25
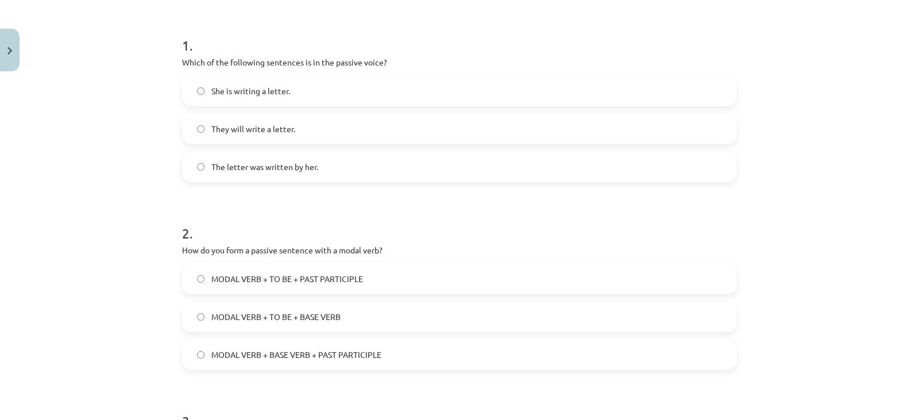
scroll to position [210, 0]
click at [328, 277] on span "MODAL VERB + TO BE + PAST PARTICIPLE" at bounding box center [287, 280] width 152 height 12
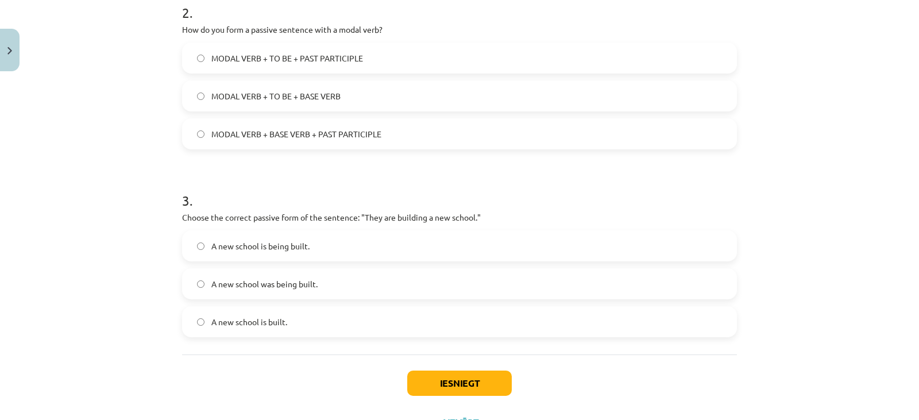
scroll to position [429, 0]
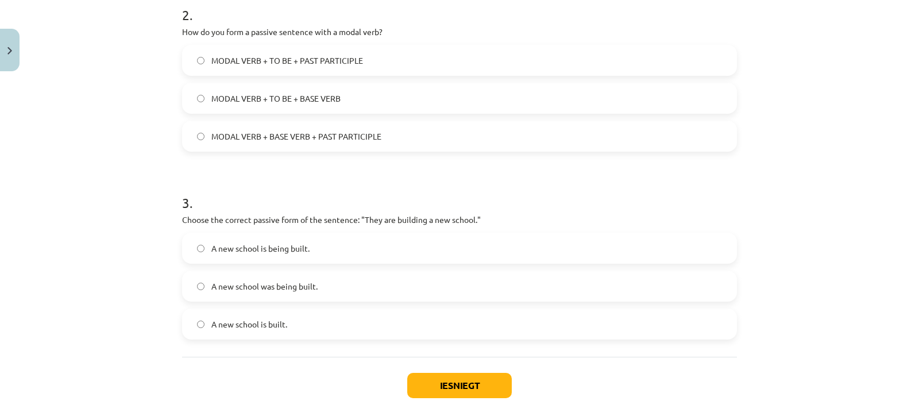
click at [191, 246] on label "A new school is being built." at bounding box center [459, 248] width 552 height 29
click at [410, 382] on button "Iesniegt" at bounding box center [459, 385] width 105 height 25
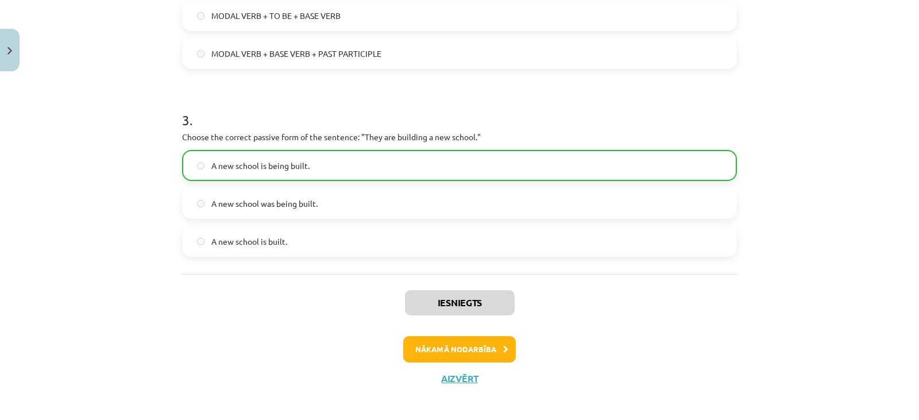
scroll to position [519, 0]
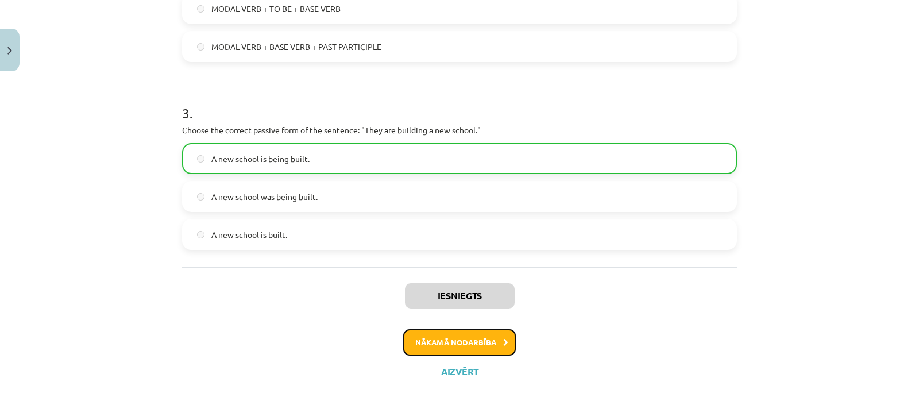
click at [462, 338] on button "Nākamā nodarbība" at bounding box center [459, 342] width 113 height 26
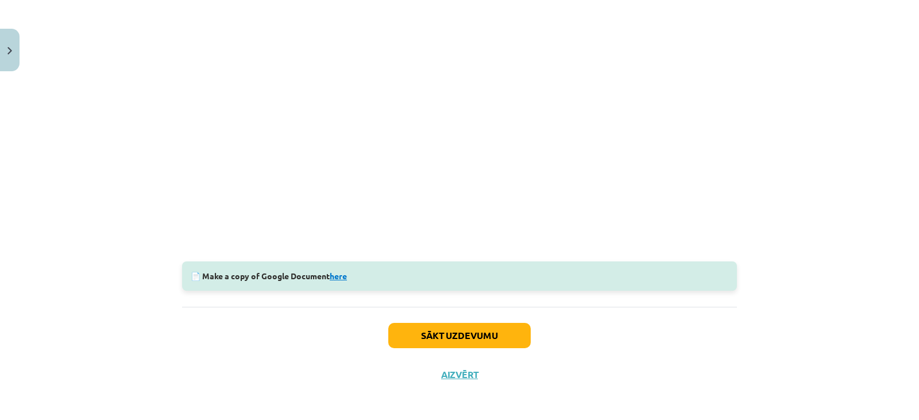
scroll to position [322, 0]
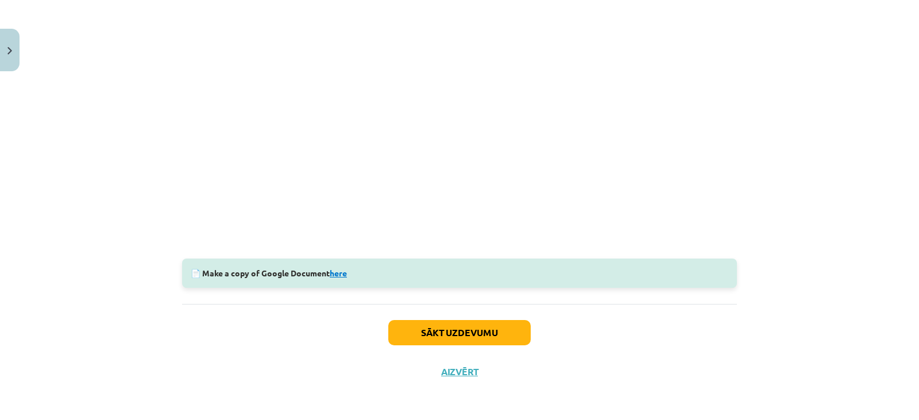
click at [337, 272] on link "here" at bounding box center [338, 273] width 17 height 10
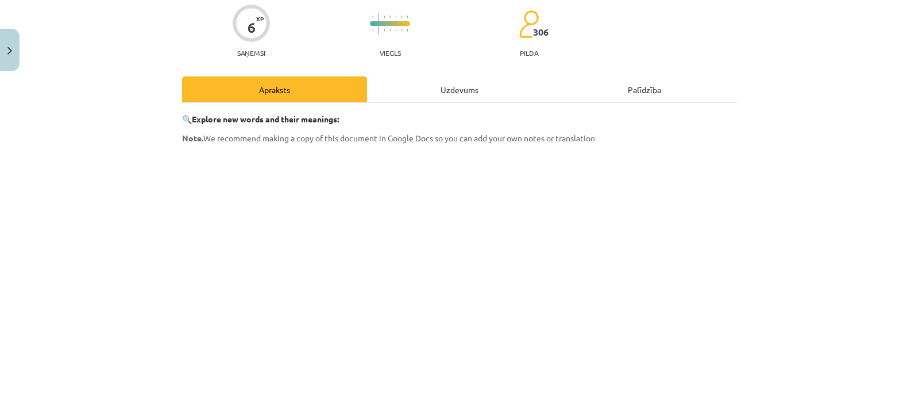
scroll to position [0, 0]
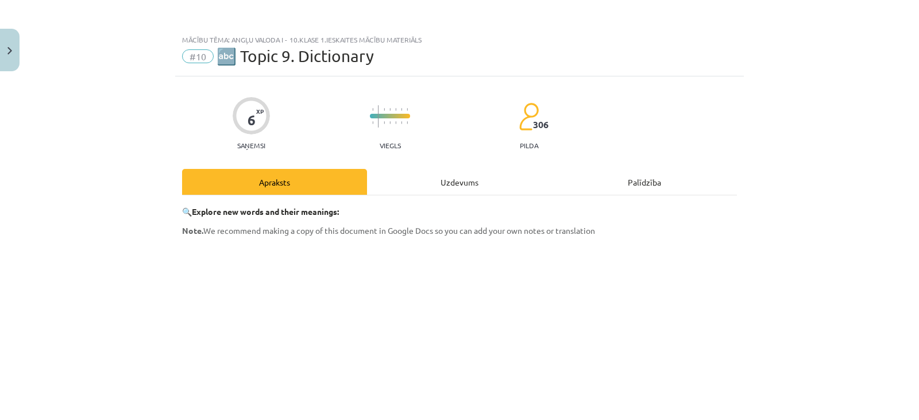
click at [895, 40] on div "Mācību tēma: Angļu valoda i - 10.[PERSON_NAME] 1.ieskaites mācību materiāls #10…" at bounding box center [459, 210] width 919 height 420
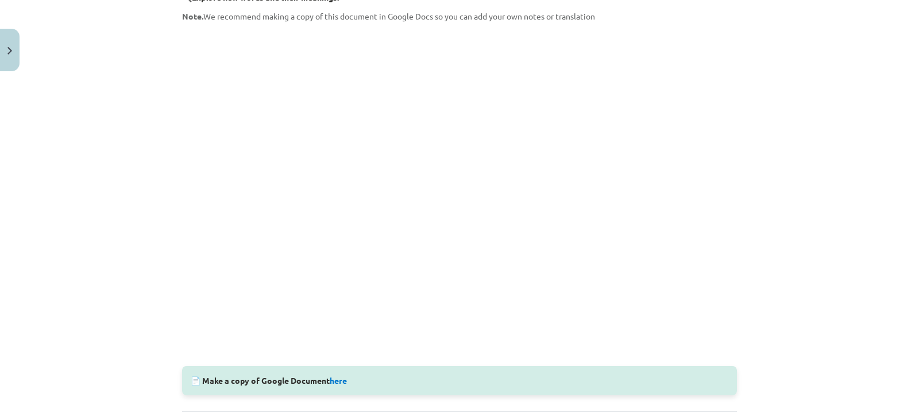
scroll to position [280, 0]
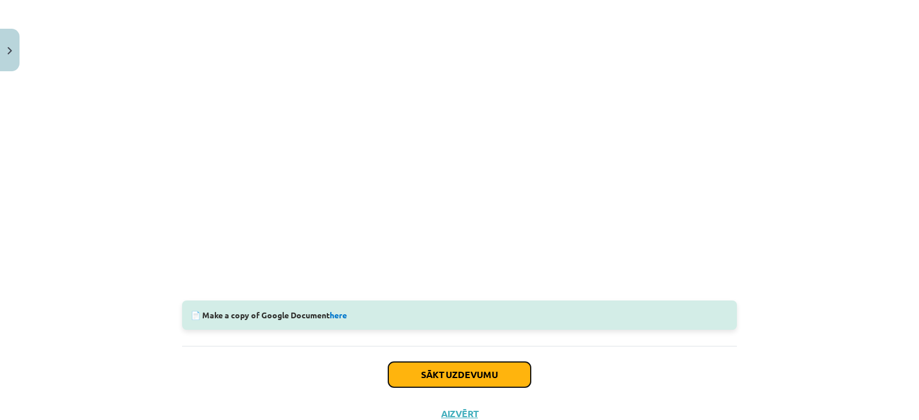
click at [442, 378] on button "Sākt uzdevumu" at bounding box center [459, 374] width 142 height 25
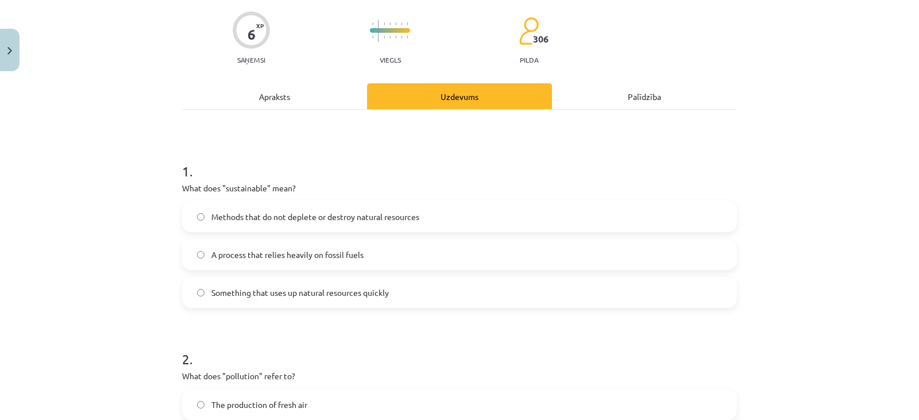
scroll to position [29, 0]
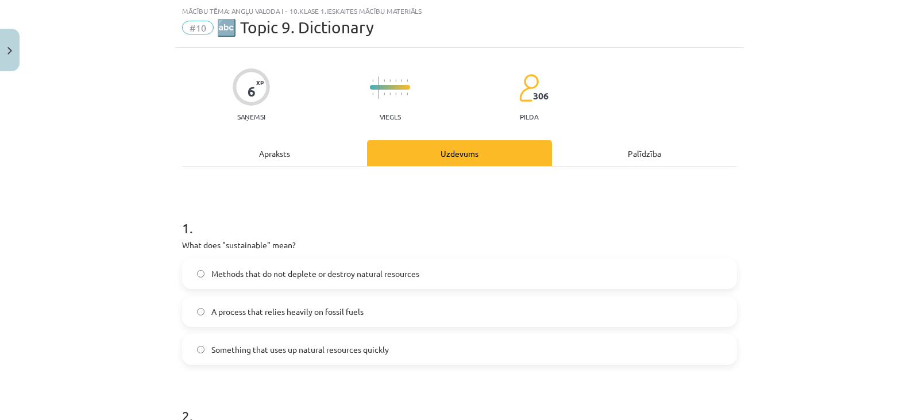
click at [213, 344] on span "Something that uses up natural resources quickly" at bounding box center [299, 349] width 177 height 12
click at [291, 278] on span "Methods that do not deplete or destroy natural resources" at bounding box center [315, 274] width 208 height 12
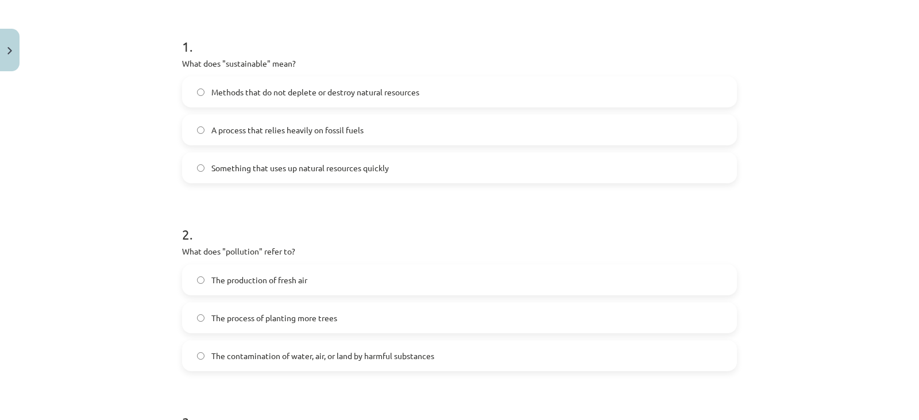
scroll to position [209, 0]
click at [262, 313] on span "The process of planting more trees" at bounding box center [274, 319] width 126 height 12
click at [249, 353] on span "The contamination of water, air, or land by harmful substances" at bounding box center [322, 357] width 223 height 12
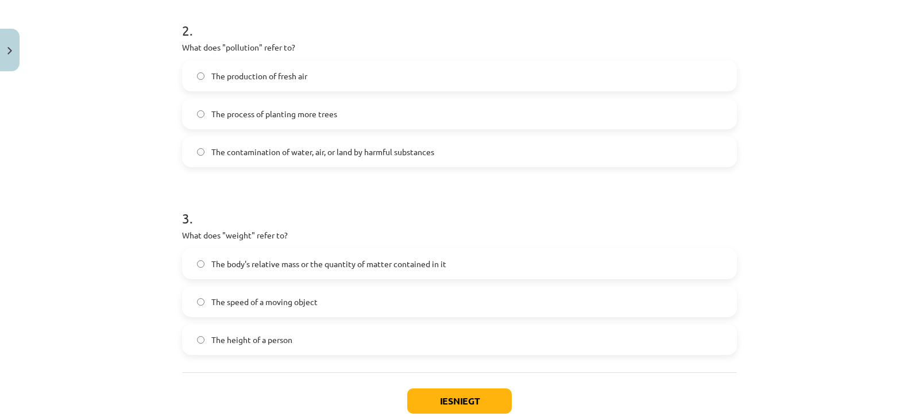
scroll to position [425, 0]
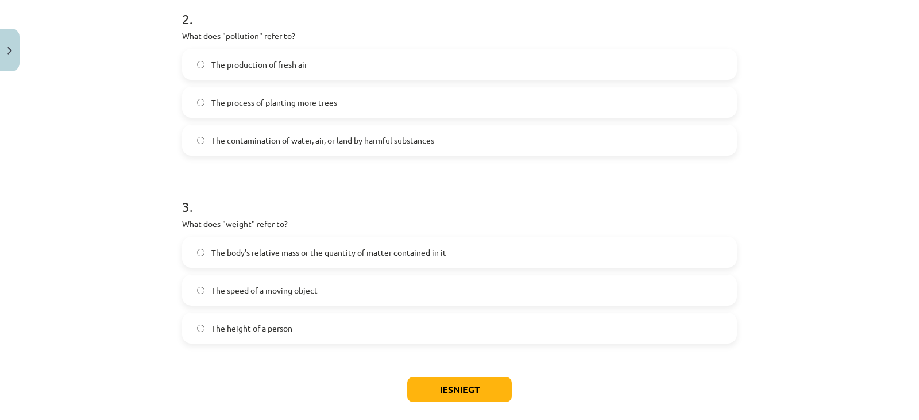
click at [387, 251] on span "The body's relative mass or the quantity of matter contained in it" at bounding box center [328, 252] width 235 height 12
click at [423, 386] on button "Iesniegt" at bounding box center [459, 389] width 105 height 25
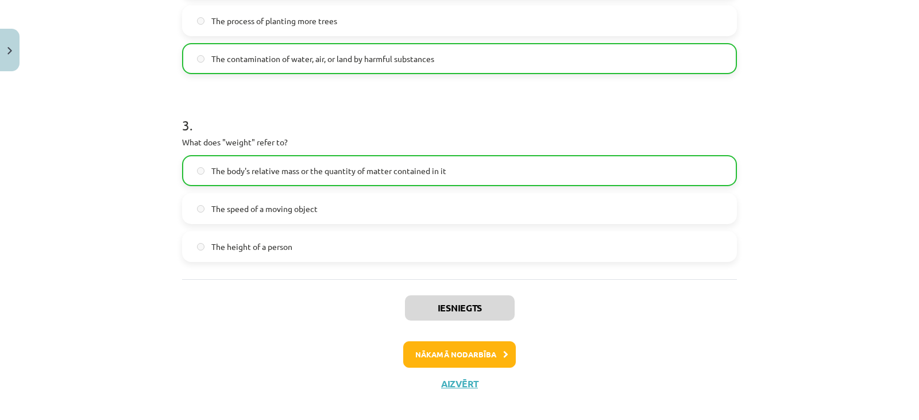
scroll to position [519, 0]
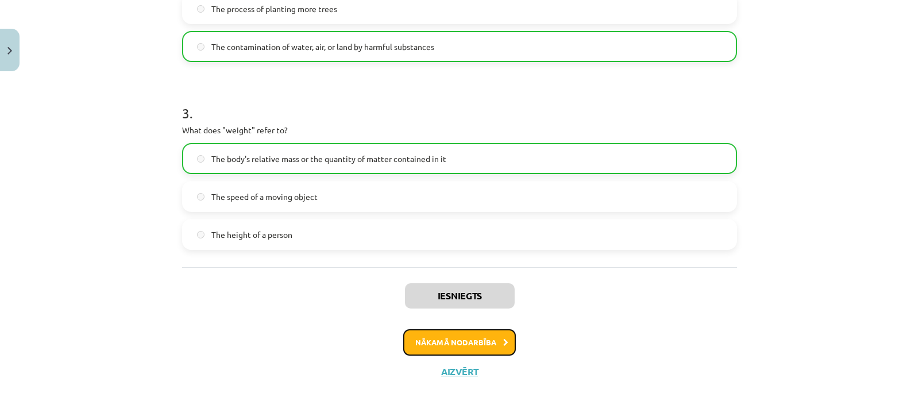
click at [465, 349] on button "Nākamā nodarbība" at bounding box center [459, 342] width 113 height 26
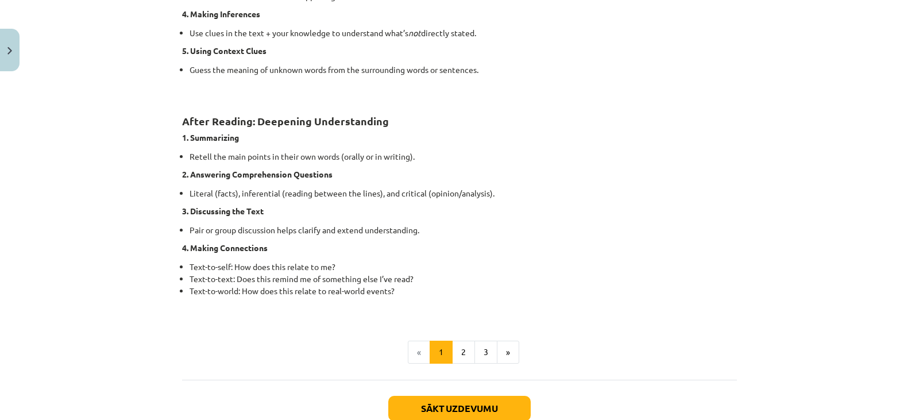
scroll to position [861, 0]
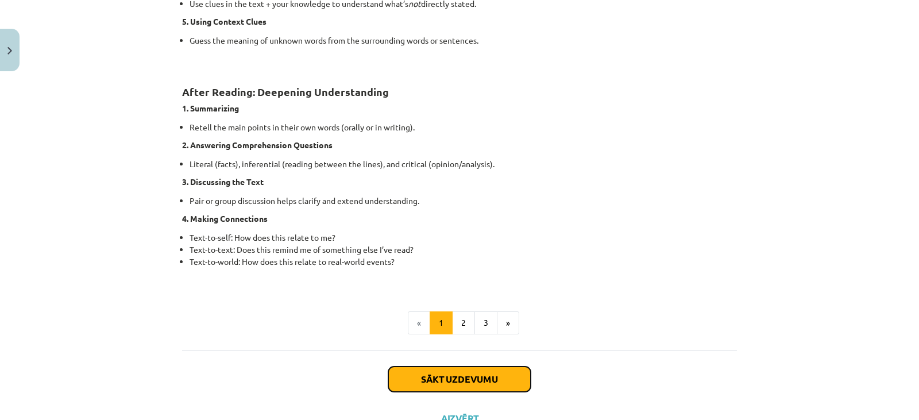
click at [458, 371] on button "Sākt uzdevumu" at bounding box center [459, 378] width 142 height 25
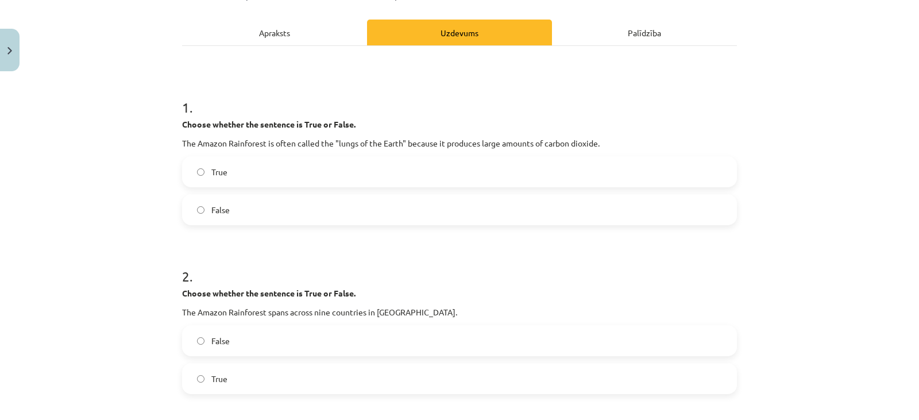
scroll to position [29, 0]
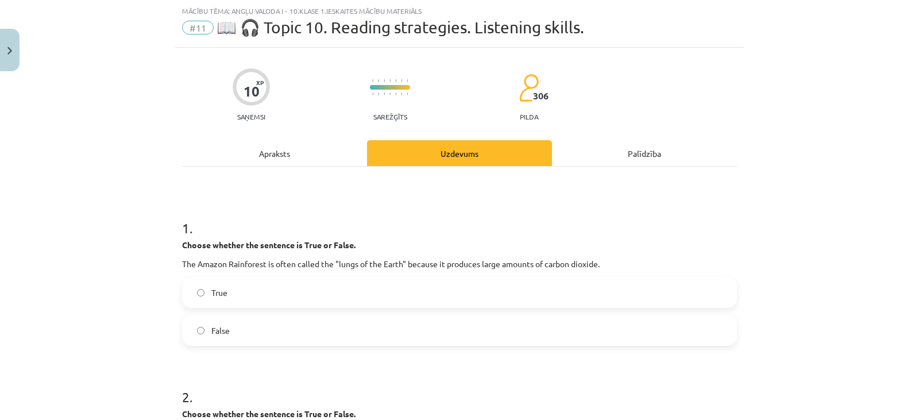
click at [437, 328] on label "False" at bounding box center [459, 330] width 552 height 29
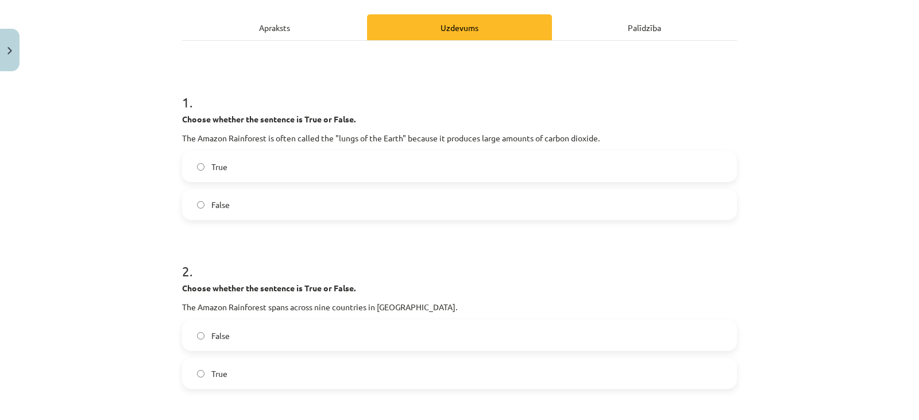
scroll to position [147, 0]
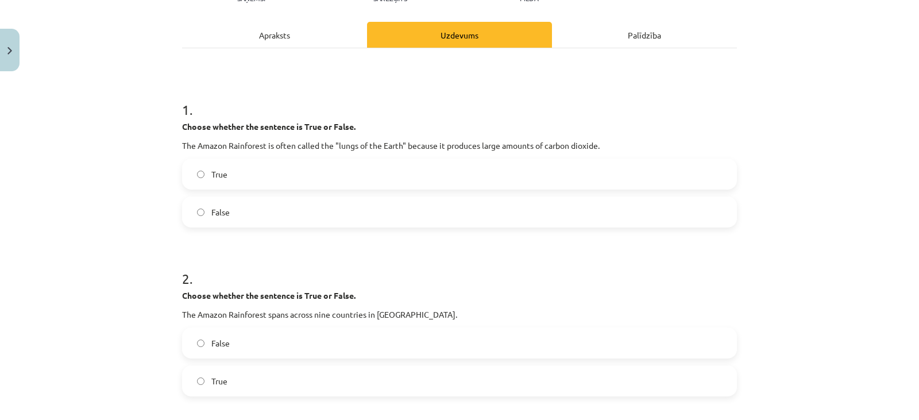
click at [379, 380] on label "True" at bounding box center [459, 380] width 552 height 29
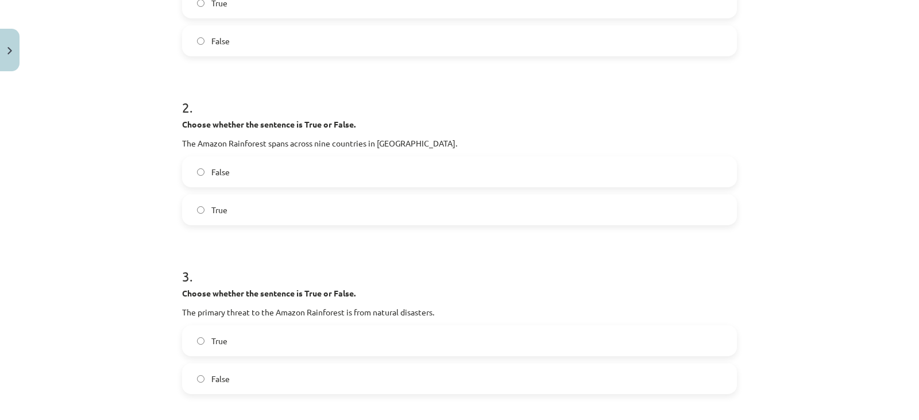
scroll to position [434, 0]
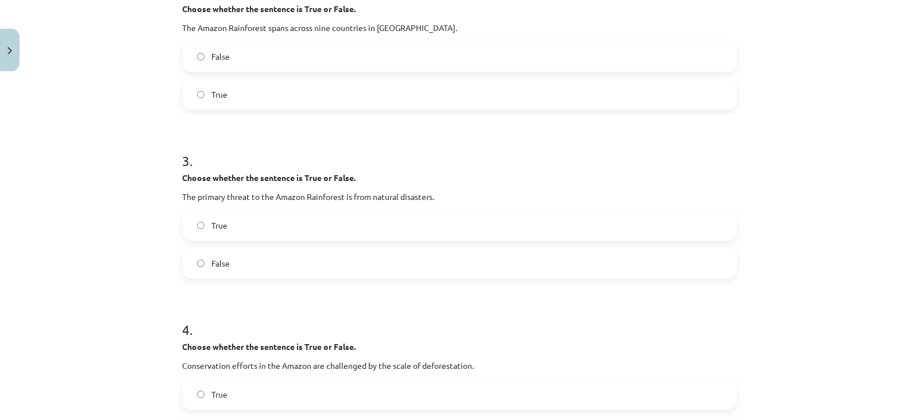
click at [647, 266] on label "False" at bounding box center [459, 263] width 552 height 29
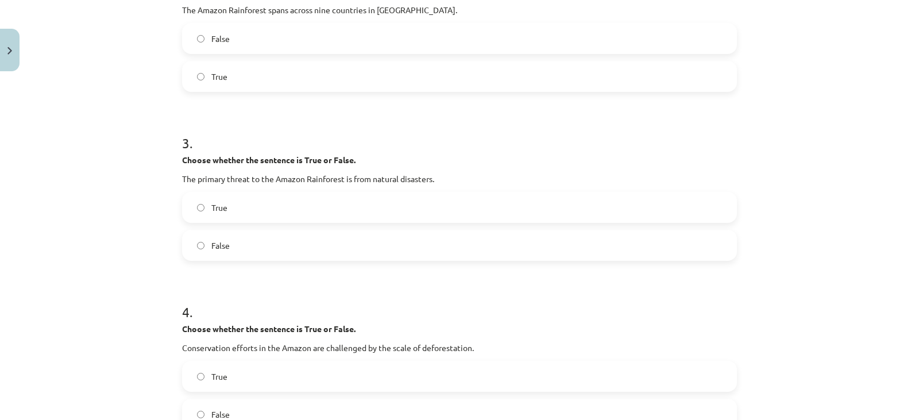
scroll to position [497, 0]
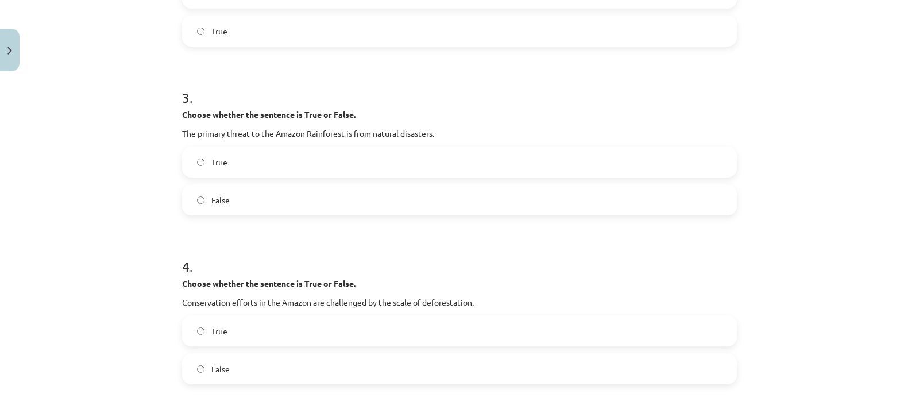
click at [554, 337] on label "True" at bounding box center [459, 330] width 552 height 29
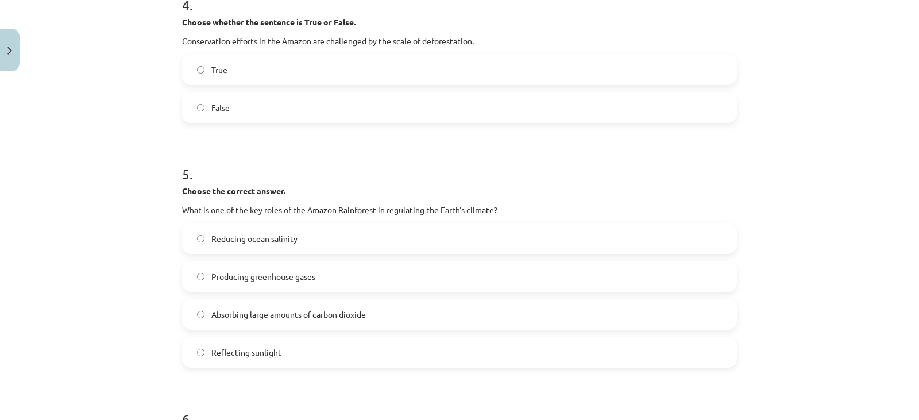
scroll to position [756, 0]
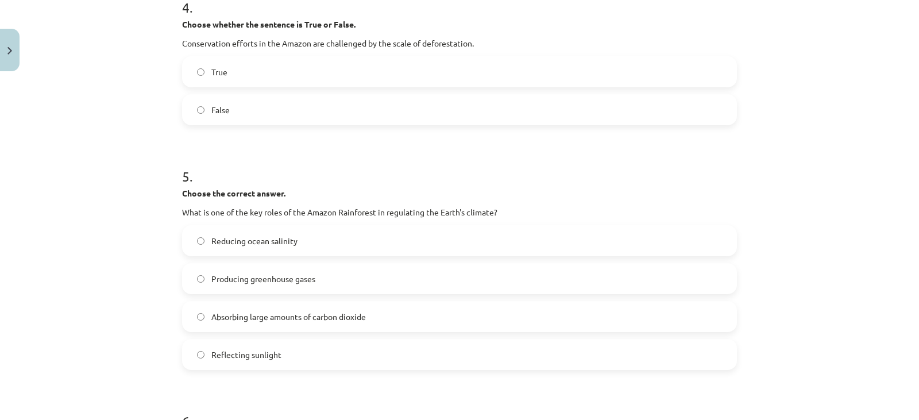
click at [668, 315] on label "Absorbing large amounts of carbon dioxide" at bounding box center [459, 316] width 552 height 29
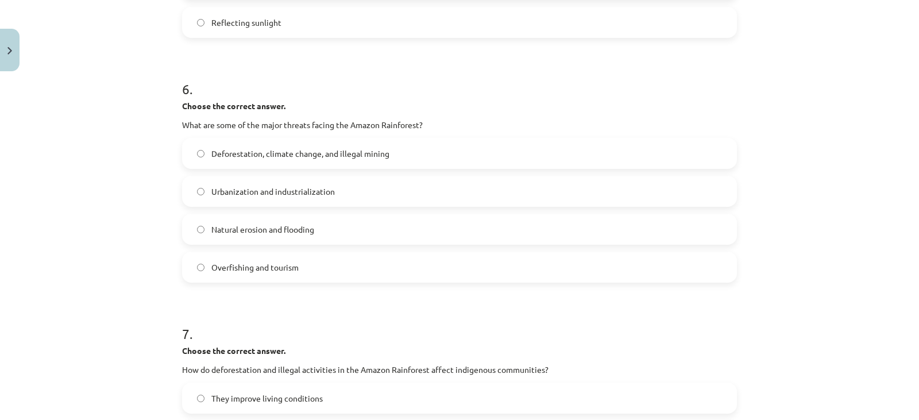
scroll to position [1166, 0]
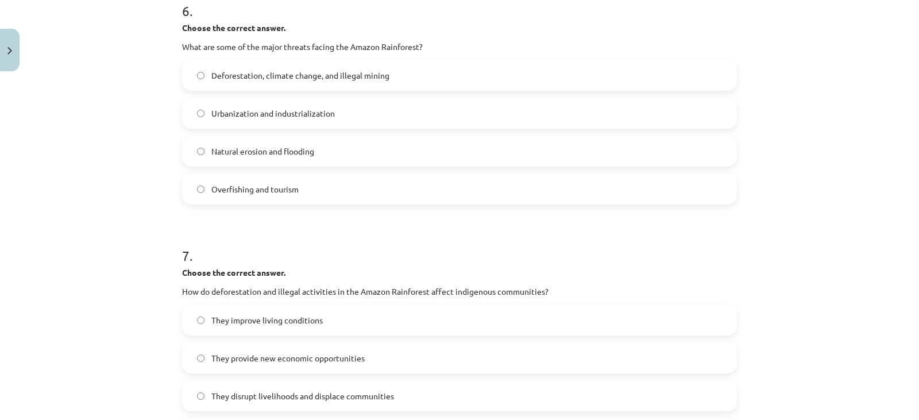
click at [599, 79] on label "Deforestation, climate change, and illegal mining" at bounding box center [459, 75] width 552 height 29
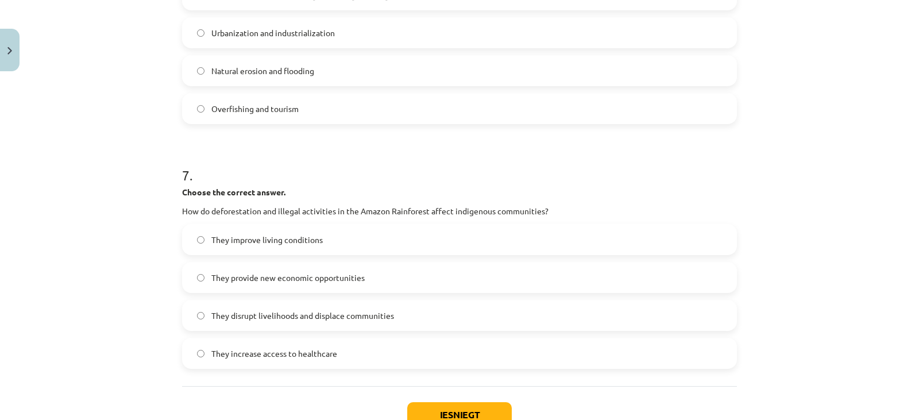
scroll to position [1328, 0]
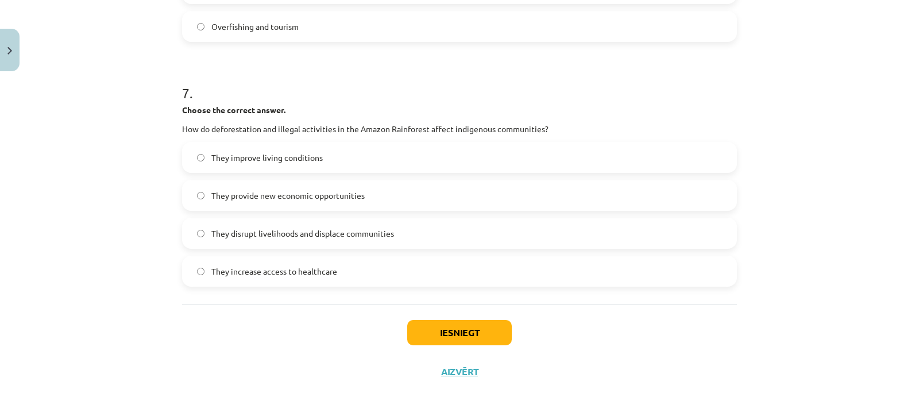
click at [626, 219] on label "They disrupt livelihoods and displace communities" at bounding box center [459, 233] width 552 height 29
click at [446, 327] on button "Iesniegt" at bounding box center [459, 332] width 105 height 25
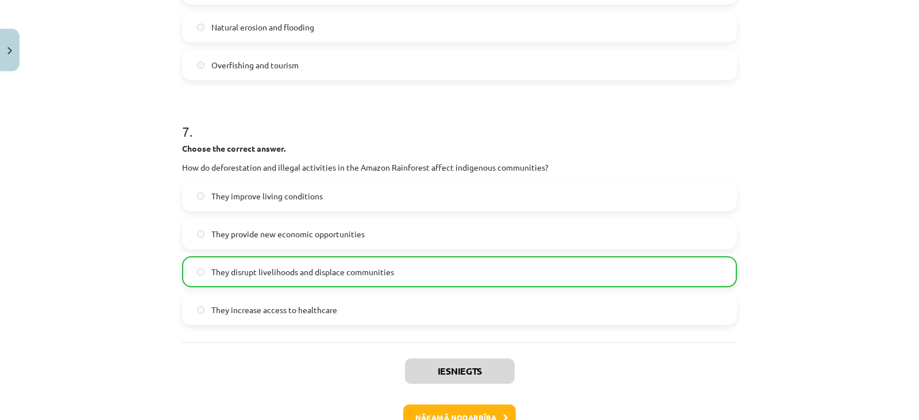
scroll to position [1365, 0]
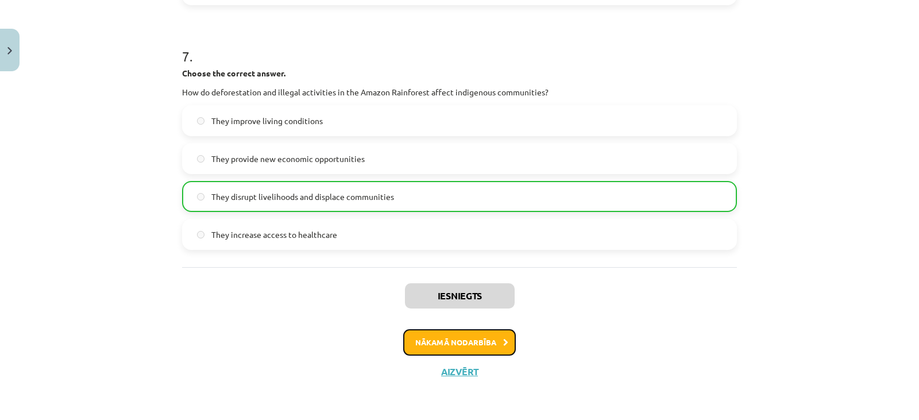
click at [460, 340] on button "Nākamā nodarbība" at bounding box center [459, 342] width 113 height 26
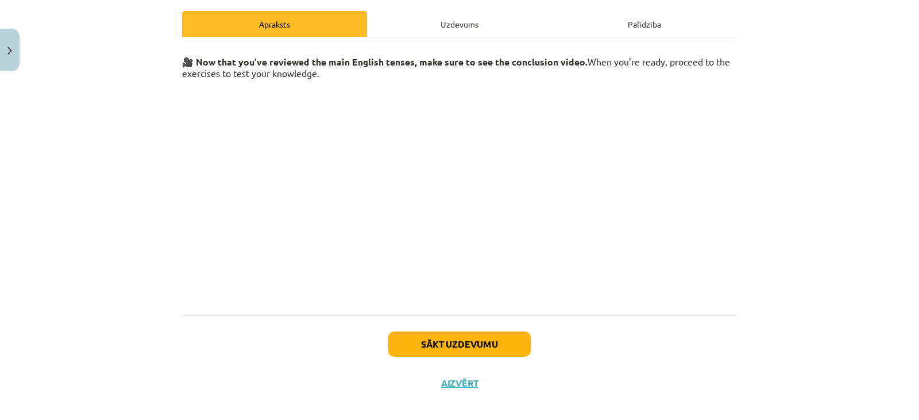
scroll to position [169, 0]
